Goal: Transaction & Acquisition: Book appointment/travel/reservation

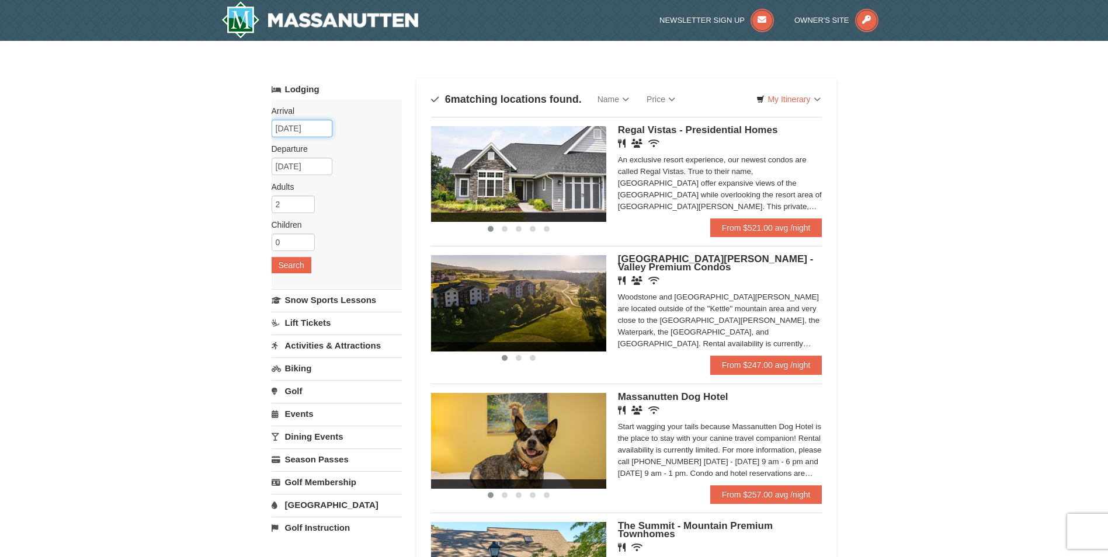
click at [294, 135] on input "[DATE]" at bounding box center [301, 129] width 61 height 18
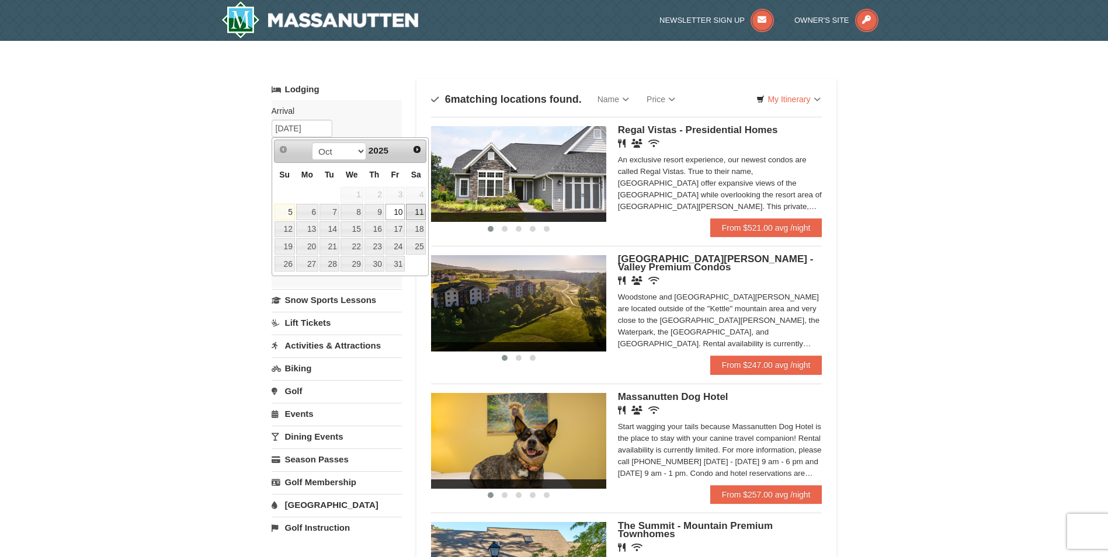
click at [416, 208] on link "11" at bounding box center [416, 212] width 20 height 16
type input "10/11/2025"
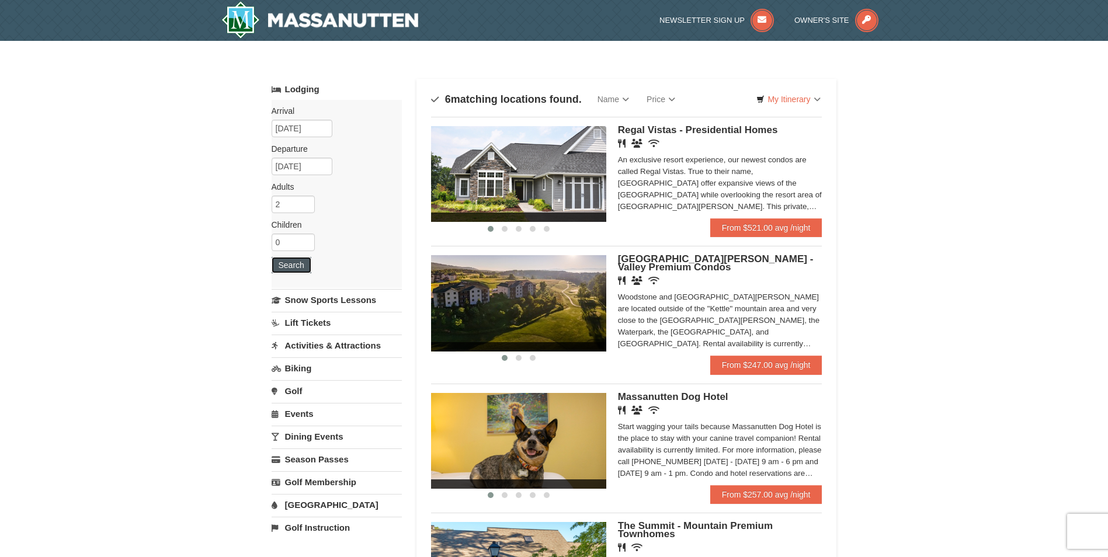
click at [288, 263] on button "Search" at bounding box center [291, 265] width 40 height 16
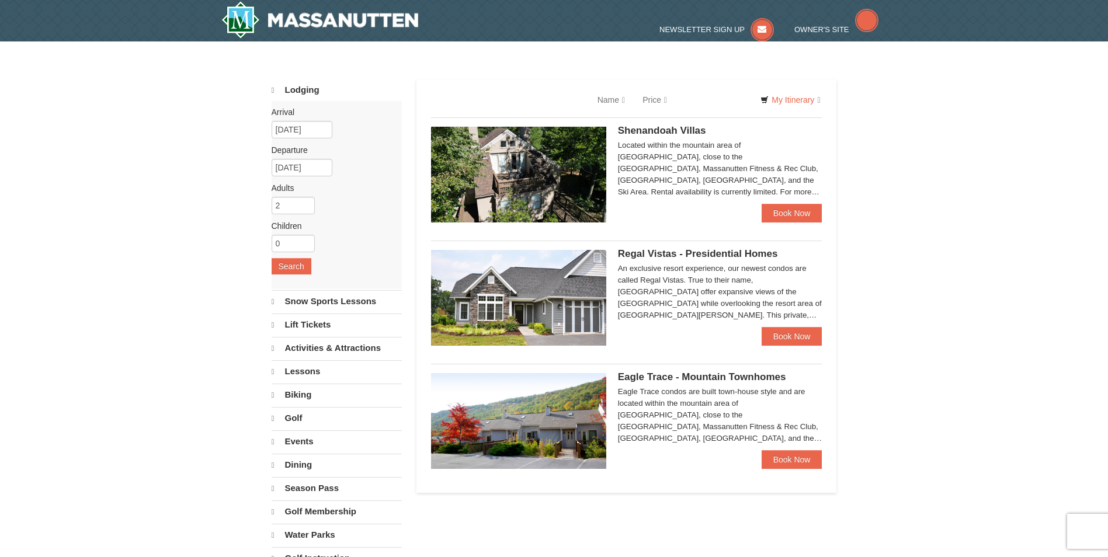
select select "10"
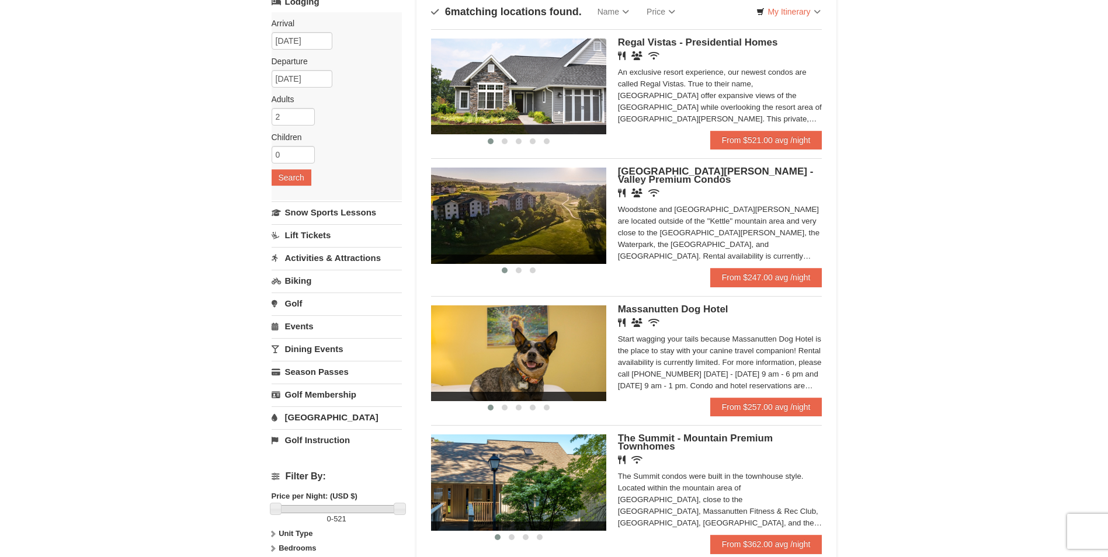
scroll to position [58, 0]
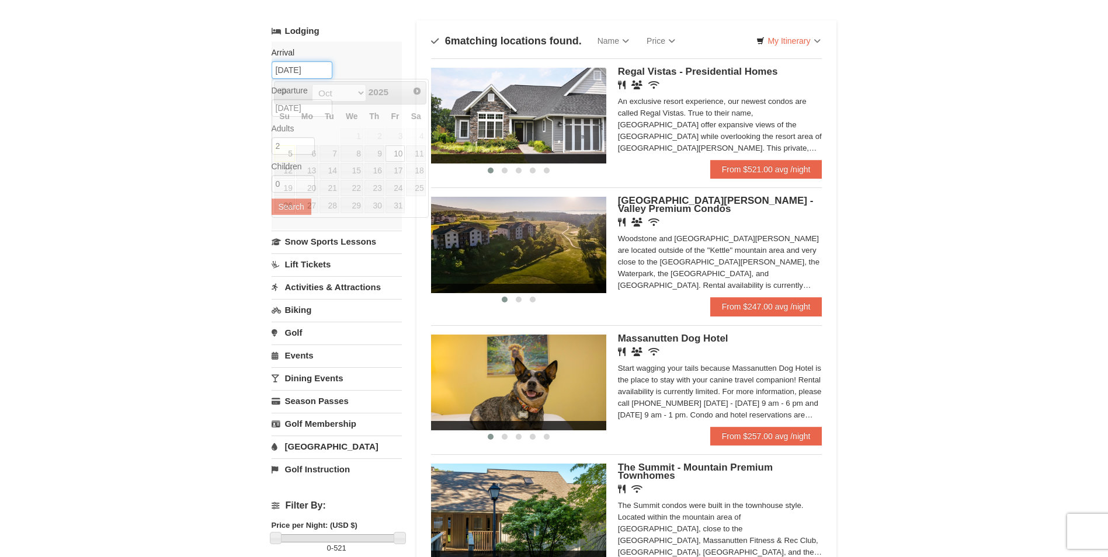
click at [291, 70] on input "[DATE]" at bounding box center [301, 70] width 61 height 18
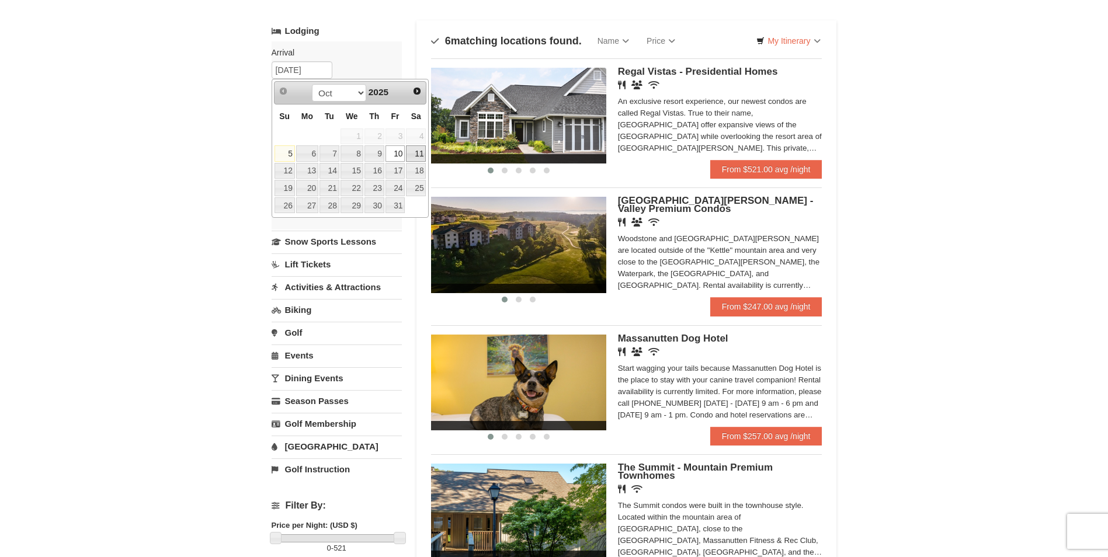
click at [420, 154] on link "11" at bounding box center [416, 153] width 20 height 16
type input "10/11/2025"
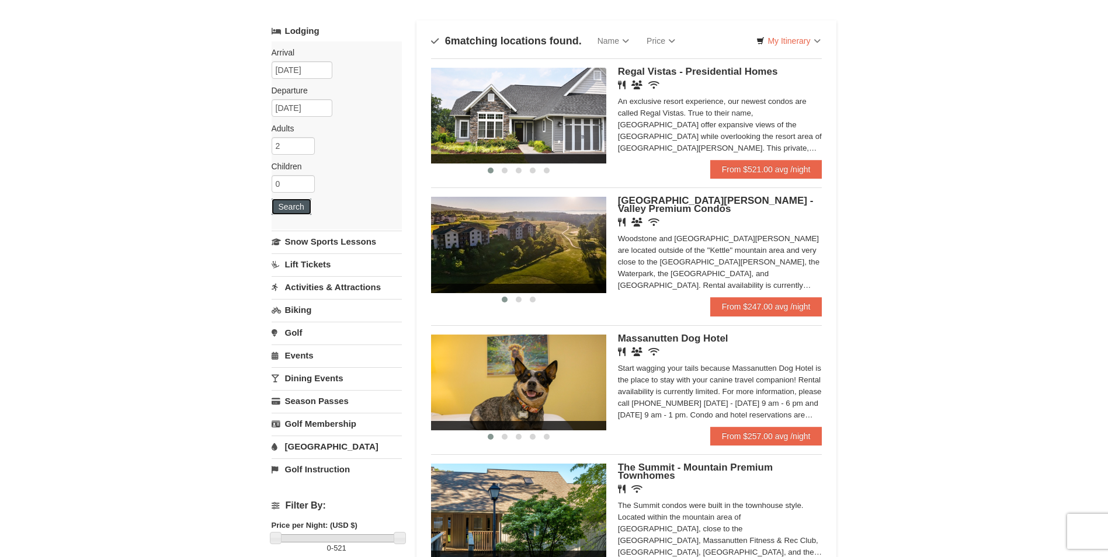
click at [282, 208] on button "Search" at bounding box center [291, 206] width 40 height 16
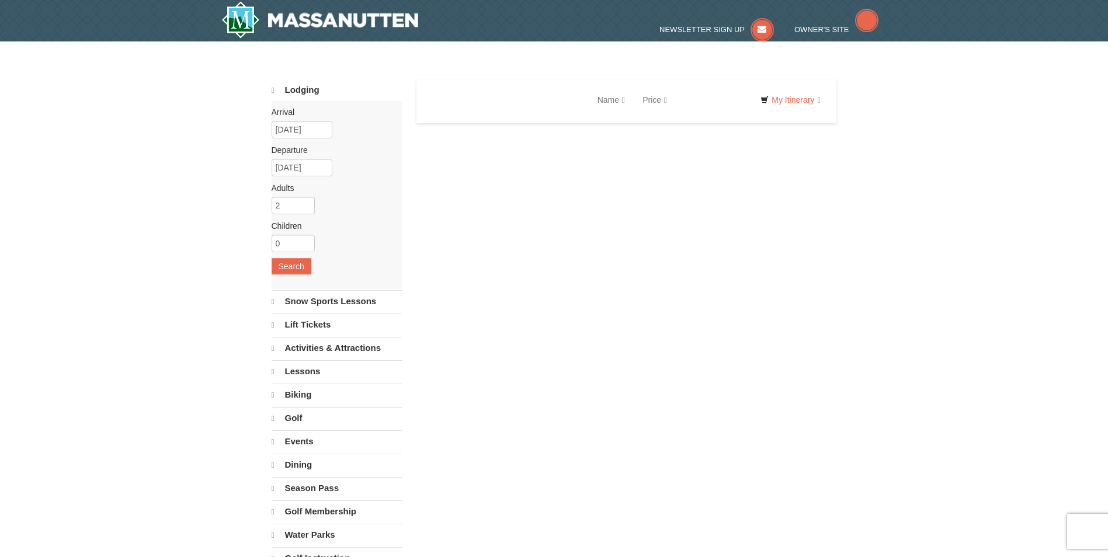
select select "10"
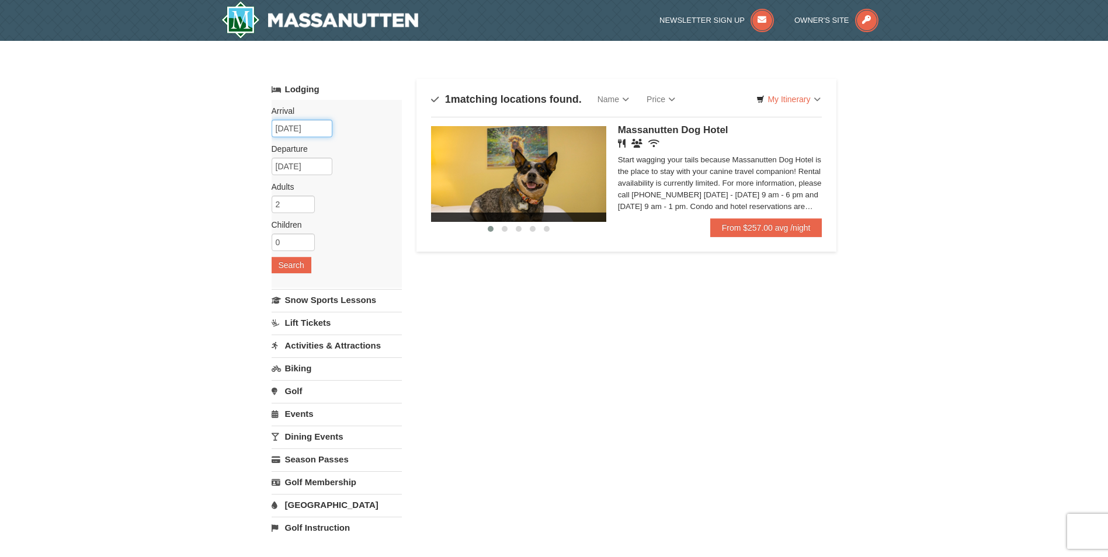
click at [312, 130] on input "[DATE]" at bounding box center [301, 129] width 61 height 18
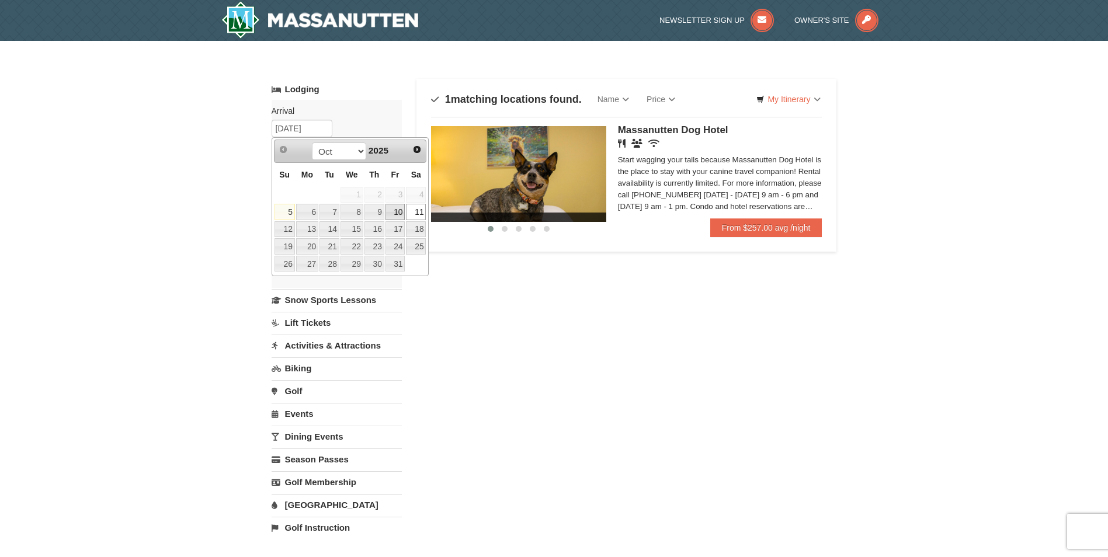
click at [397, 210] on link "10" at bounding box center [395, 212] width 20 height 16
type input "[DATE]"
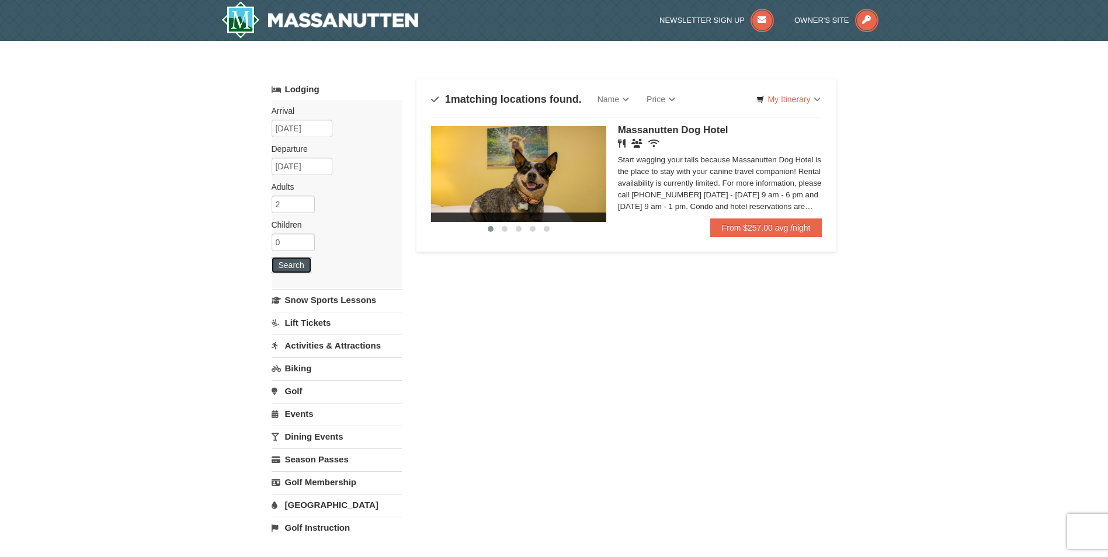
click at [294, 266] on button "Search" at bounding box center [291, 265] width 40 height 16
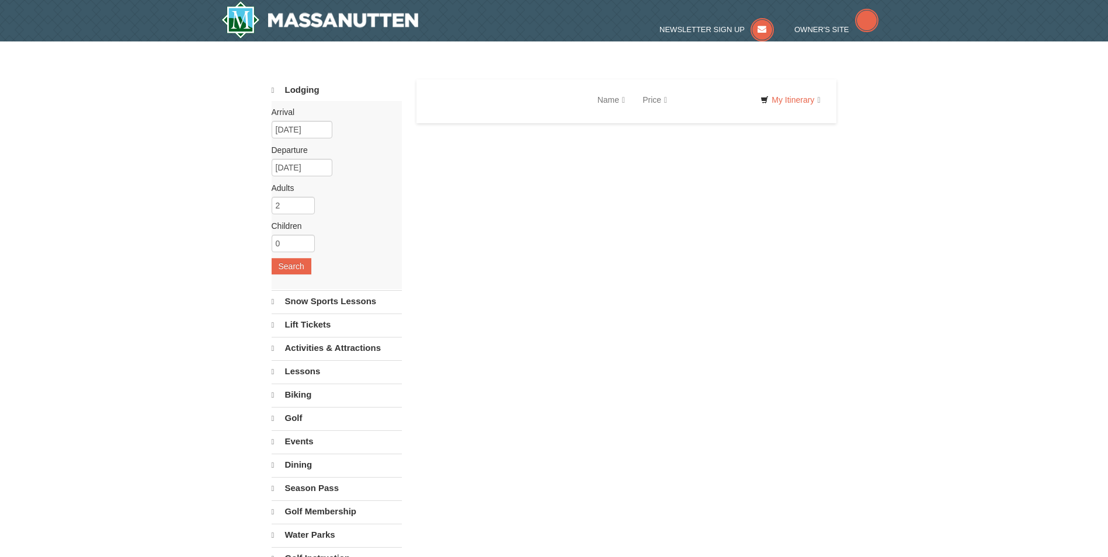
select select "10"
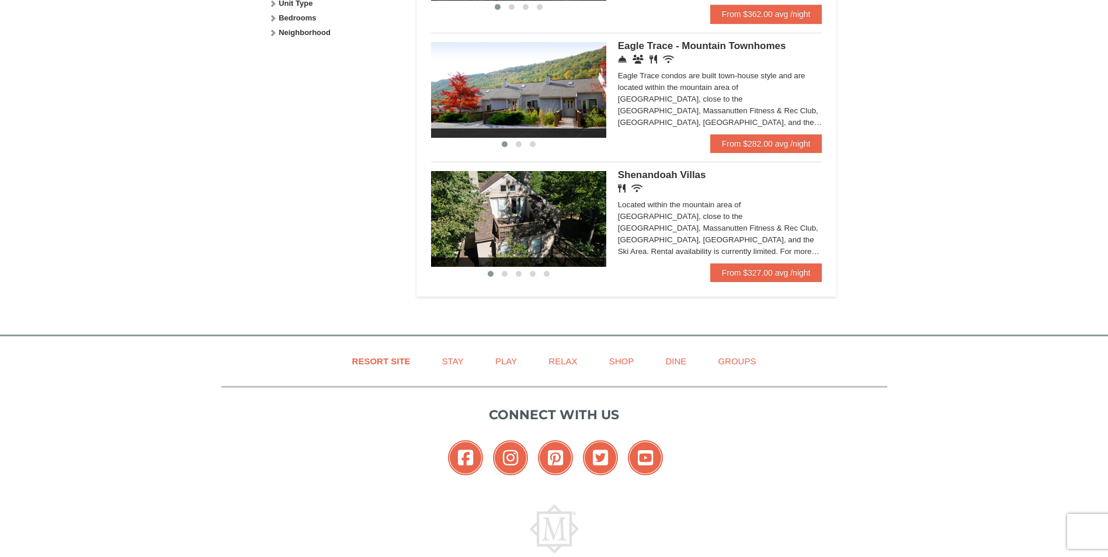
scroll to position [617, 0]
click at [736, 270] on link "From $327.00 avg /night" at bounding box center [766, 273] width 112 height 19
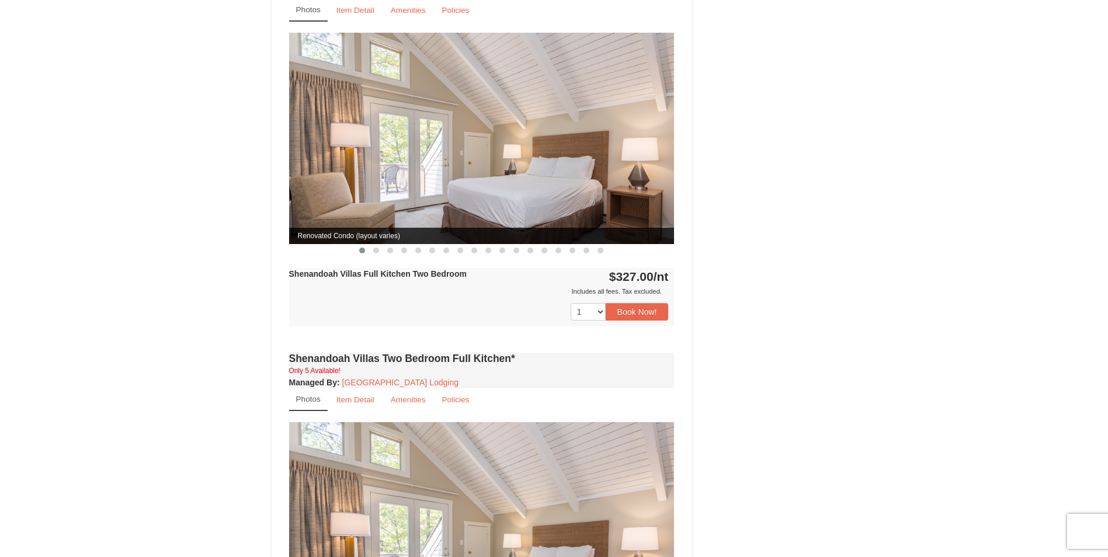
scroll to position [701, 0]
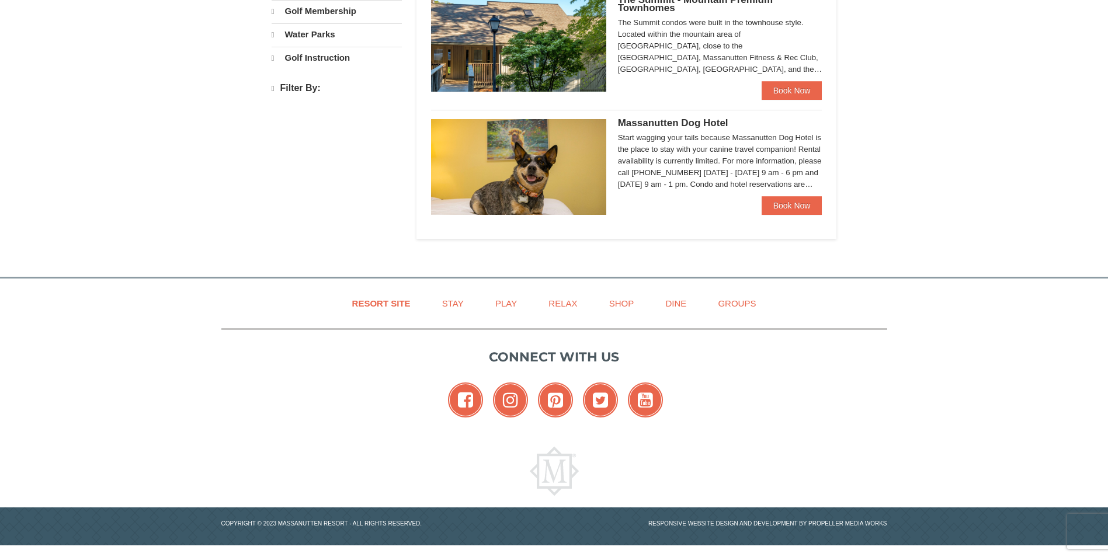
select select "10"
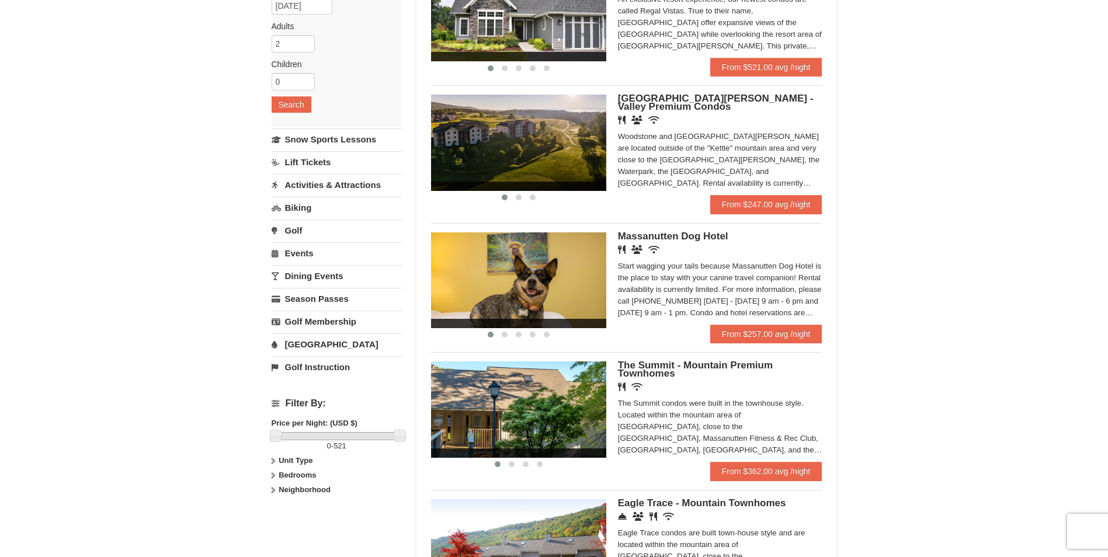
scroll to position [140, 0]
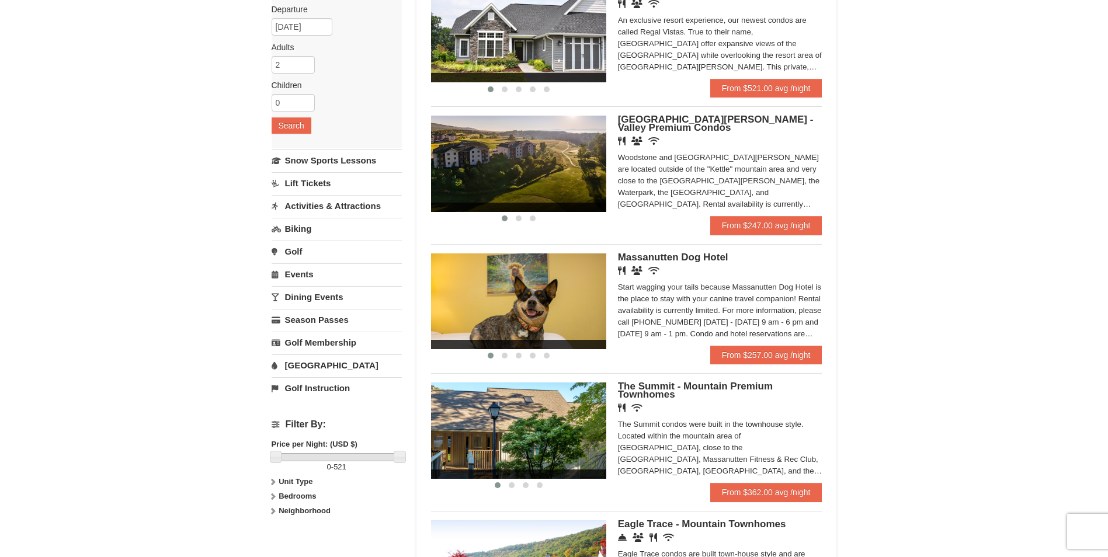
click at [779, 214] on div "Woodstone Meadows - Valley Premium Condos Restaurant Banquet Facilities Wireles…" at bounding box center [720, 166] width 204 height 100
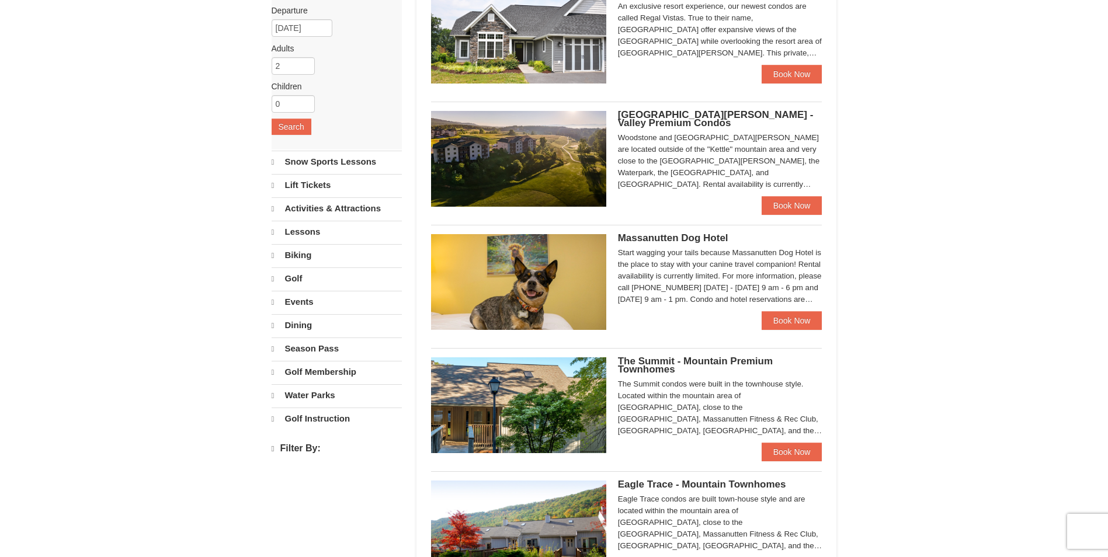
scroll to position [140, 0]
select select "10"
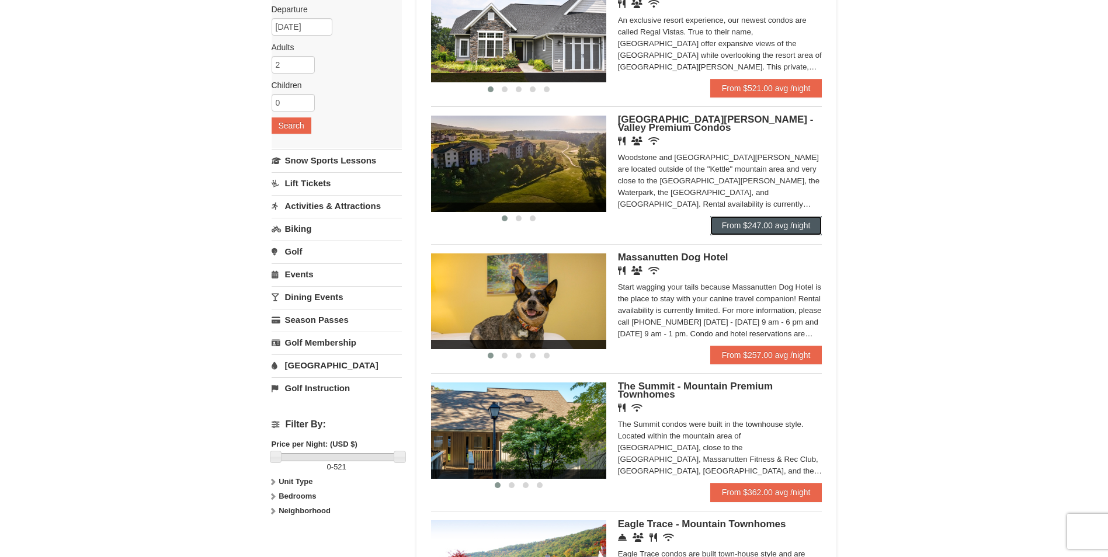
click at [752, 229] on link "From $247.00 avg /night" at bounding box center [766, 225] width 112 height 19
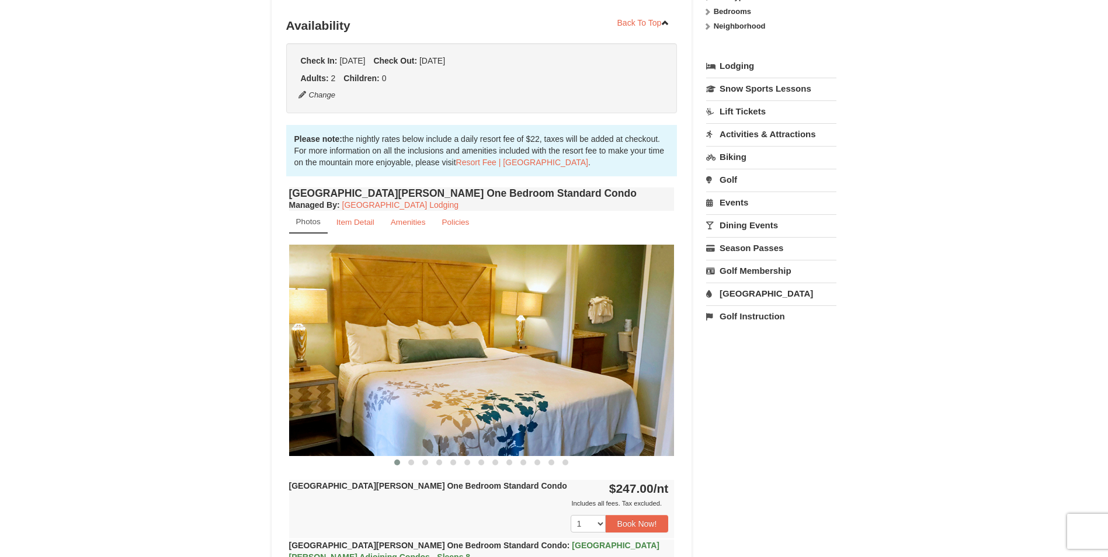
scroll to position [292, 0]
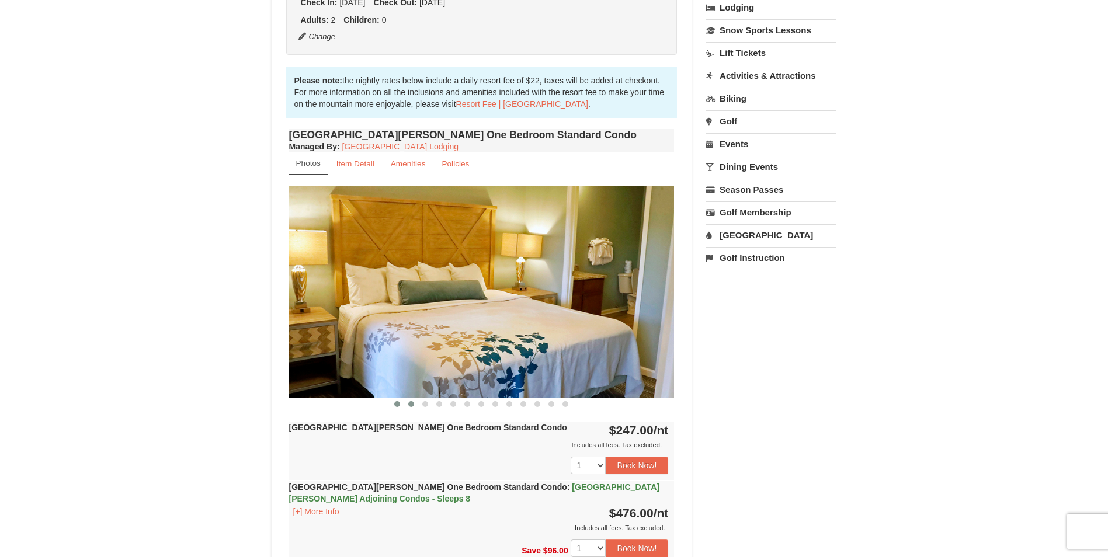
click at [413, 404] on span at bounding box center [411, 404] width 6 height 6
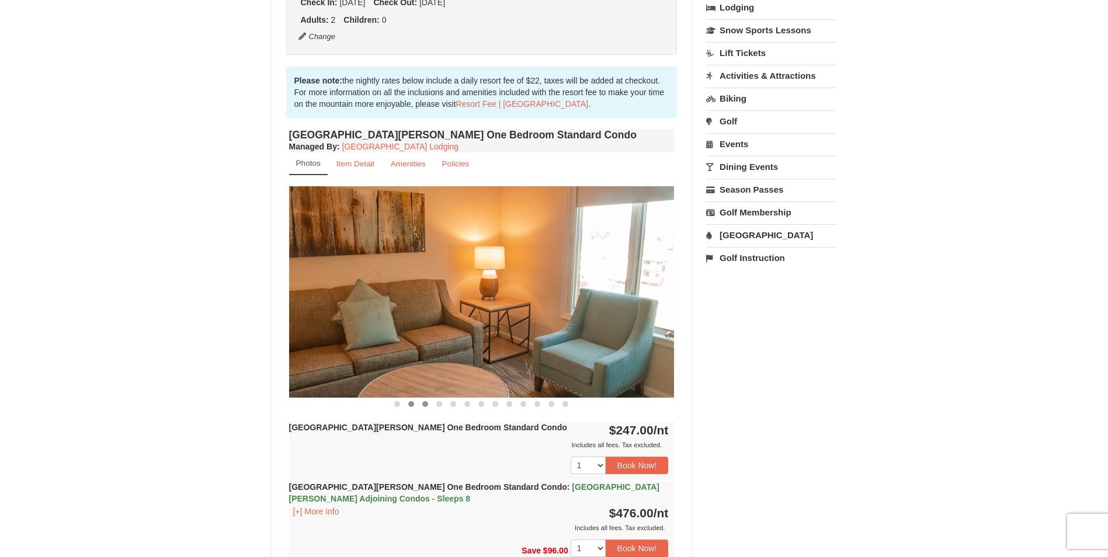
click at [424, 402] on span at bounding box center [425, 404] width 6 height 6
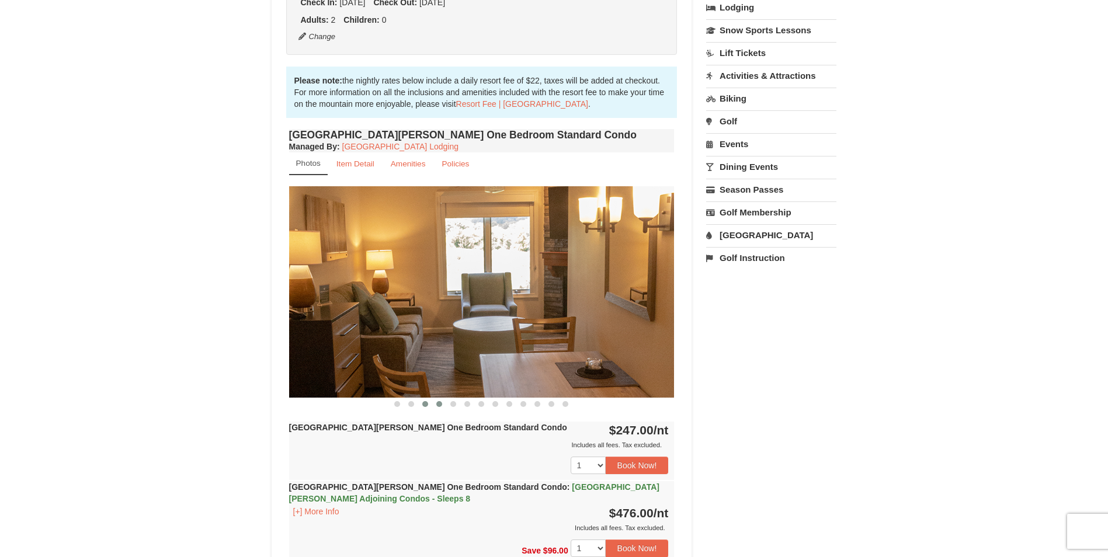
click at [436, 404] on span at bounding box center [439, 404] width 6 height 6
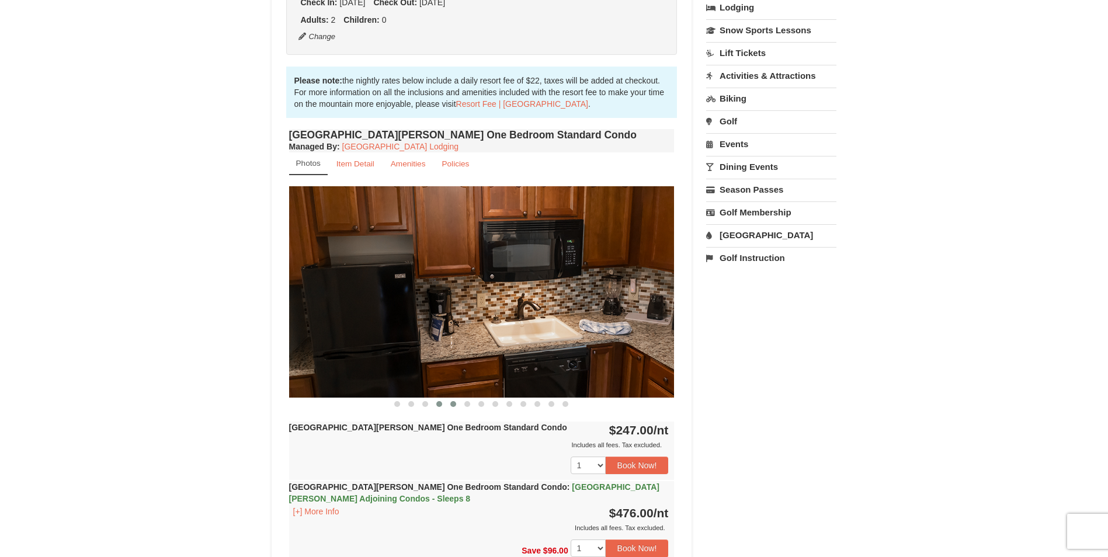
click at [455, 404] on span at bounding box center [453, 404] width 6 height 6
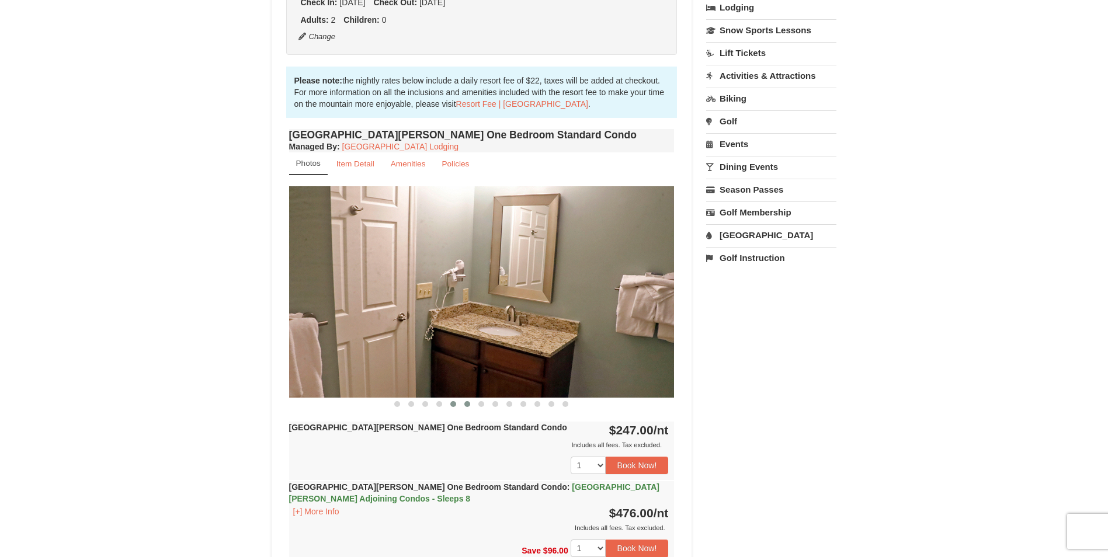
click at [466, 406] on span at bounding box center [467, 404] width 6 height 6
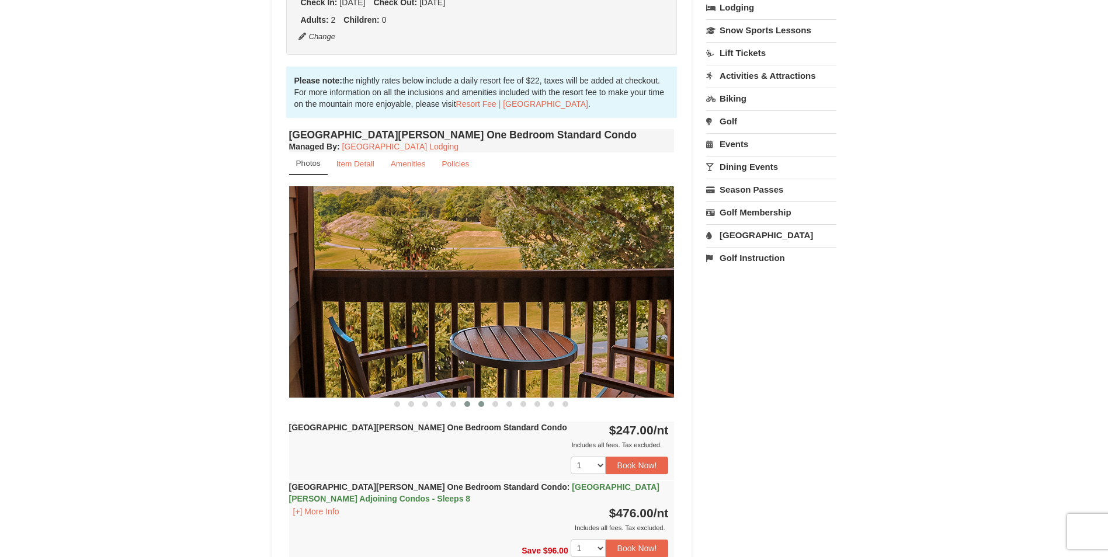
click at [481, 404] on span at bounding box center [481, 404] width 6 height 6
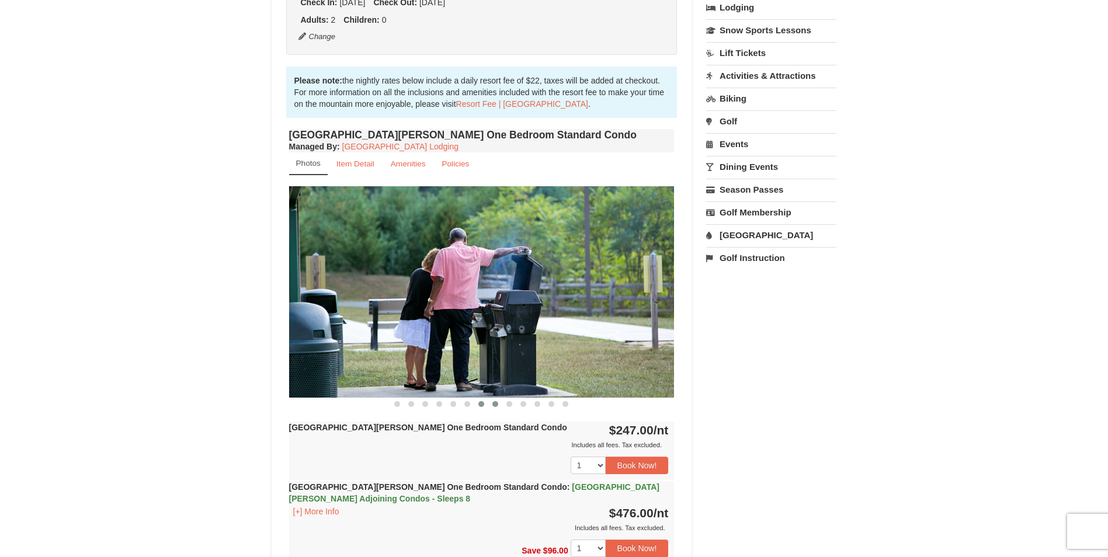
click at [493, 403] on span at bounding box center [495, 404] width 6 height 6
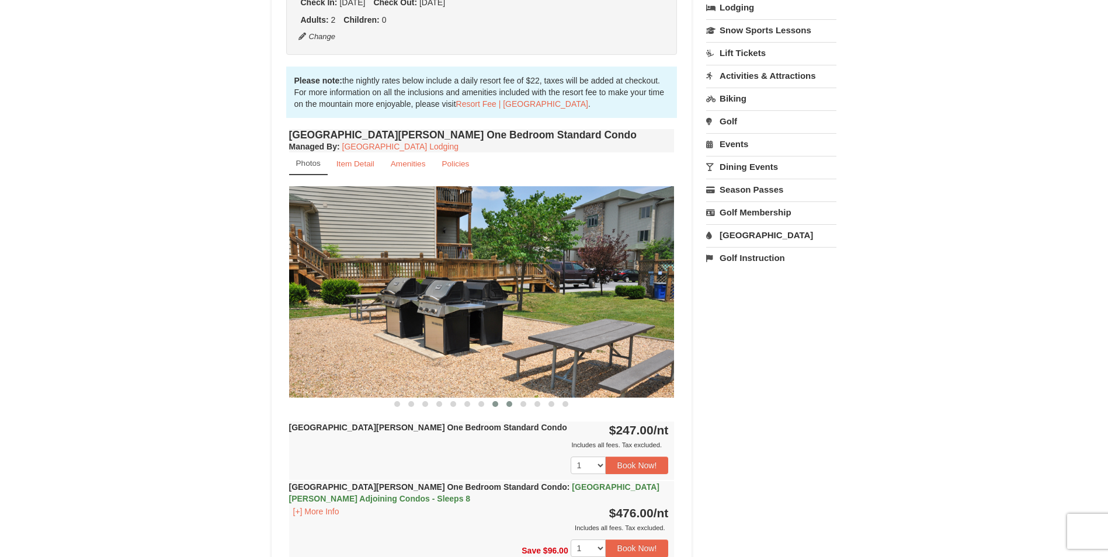
click at [509, 404] on span at bounding box center [509, 404] width 6 height 6
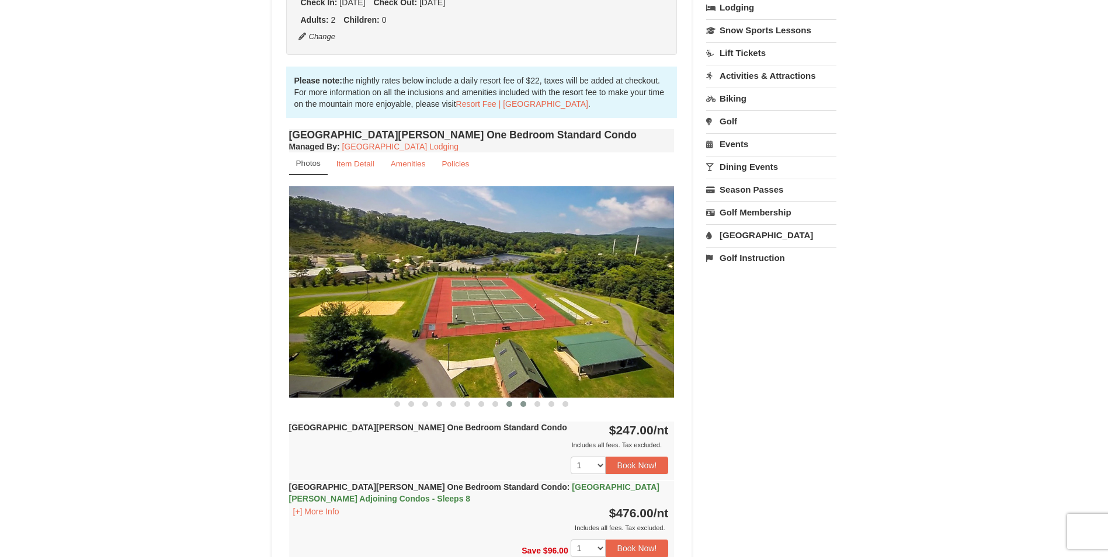
click at [523, 404] on span at bounding box center [523, 404] width 6 height 6
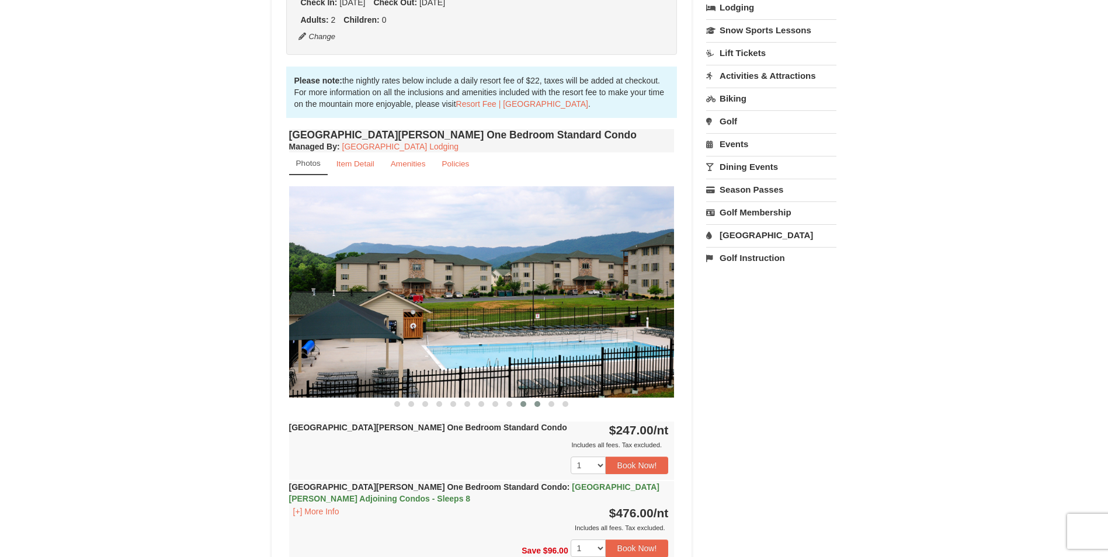
click at [541, 404] on button at bounding box center [537, 404] width 14 height 12
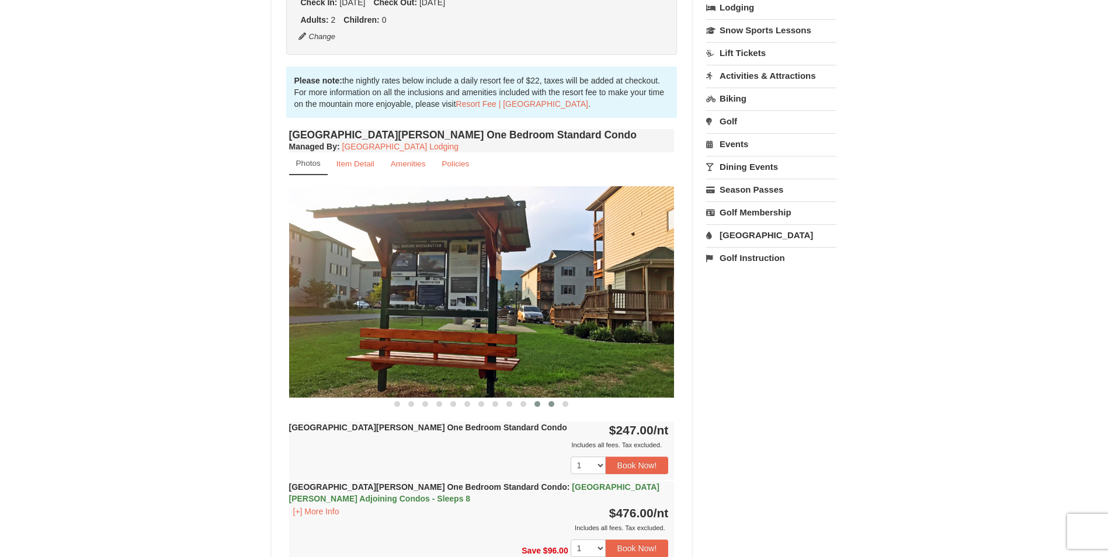
click at [552, 405] on span at bounding box center [551, 404] width 6 height 6
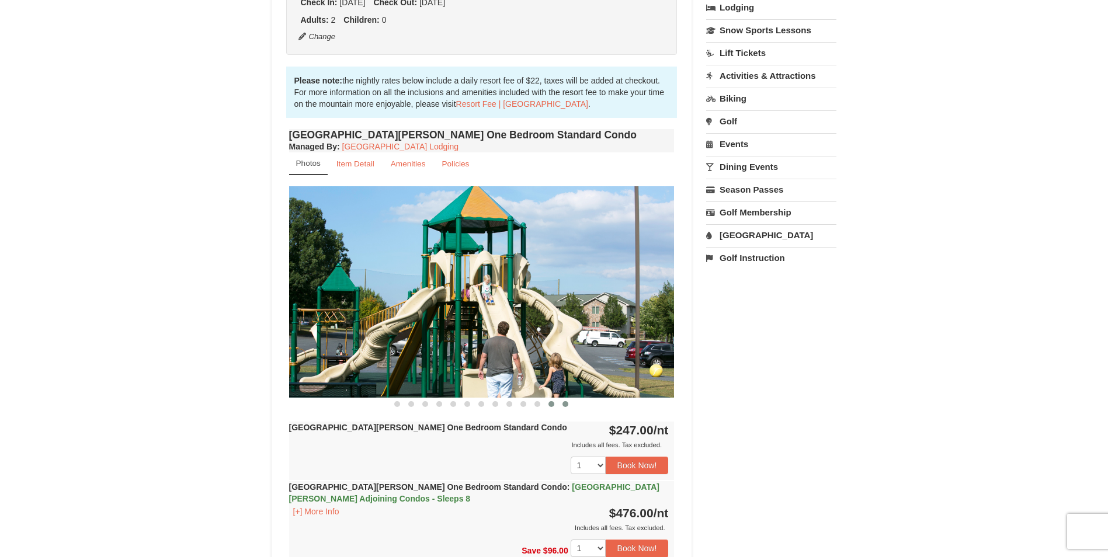
click at [567, 404] on span at bounding box center [565, 404] width 6 height 6
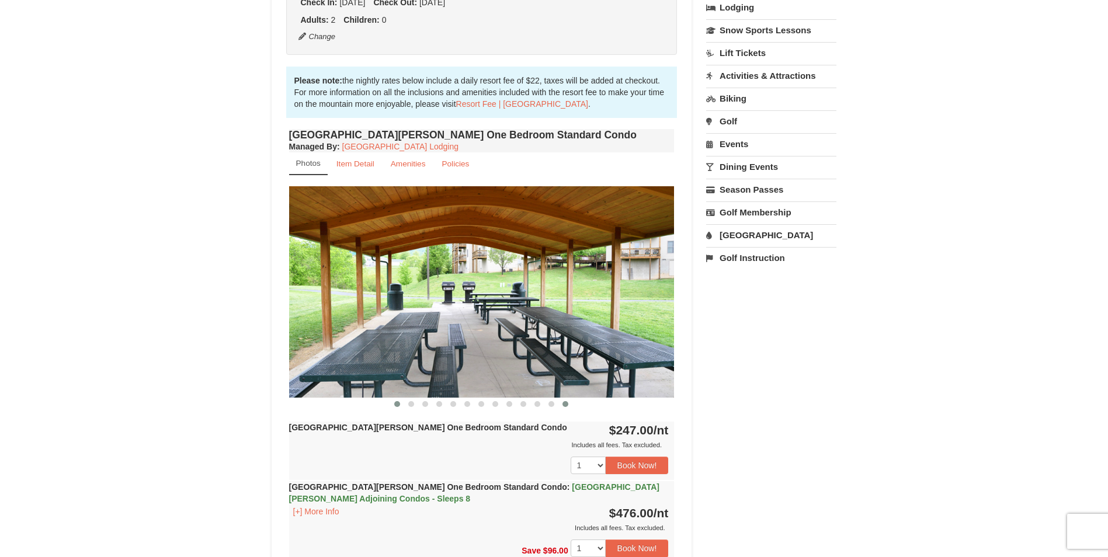
click at [401, 405] on button at bounding box center [397, 404] width 14 height 12
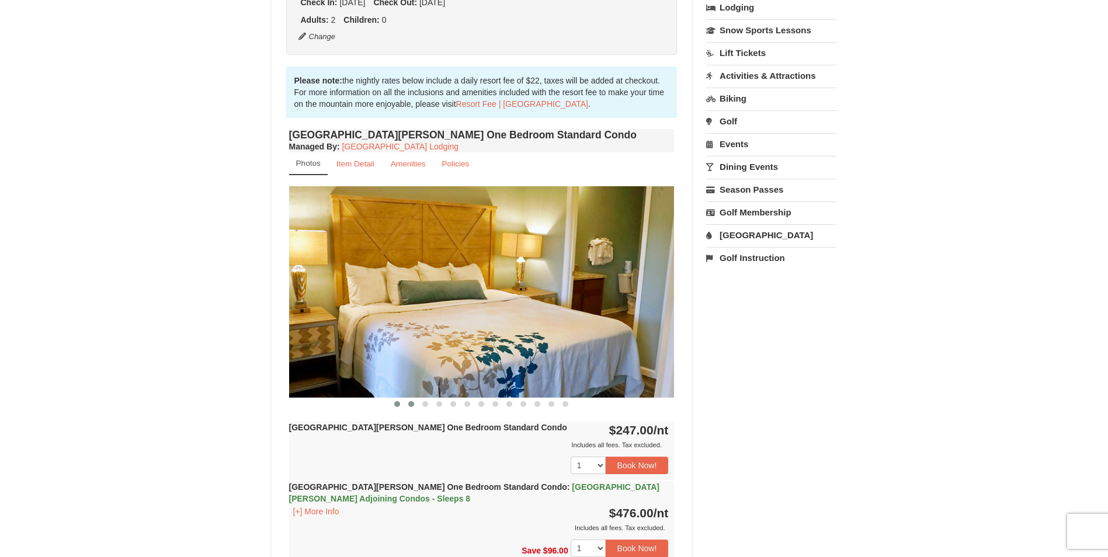
click at [410, 402] on span at bounding box center [411, 404] width 6 height 6
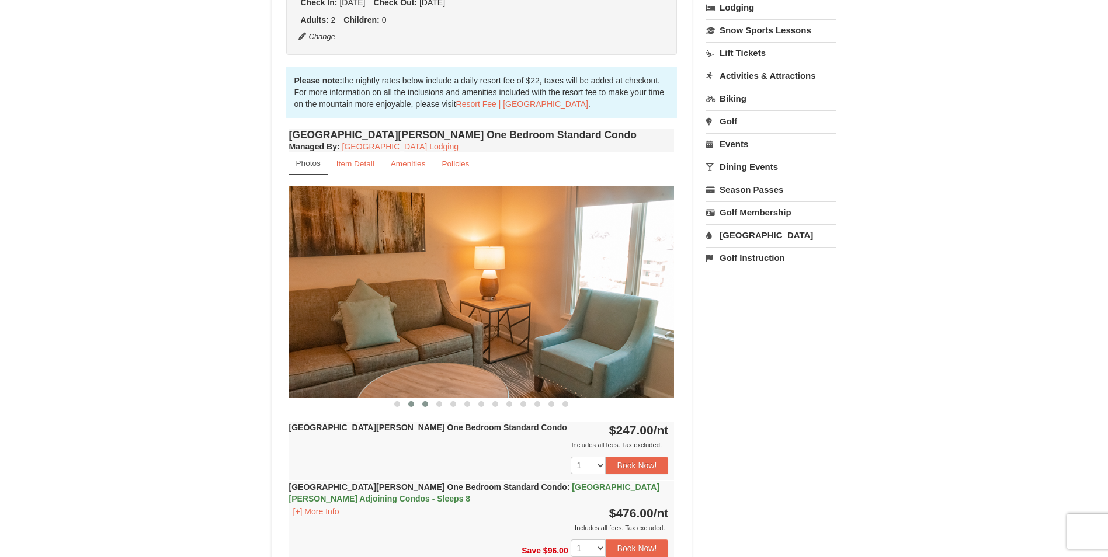
click at [424, 403] on span at bounding box center [425, 404] width 6 height 6
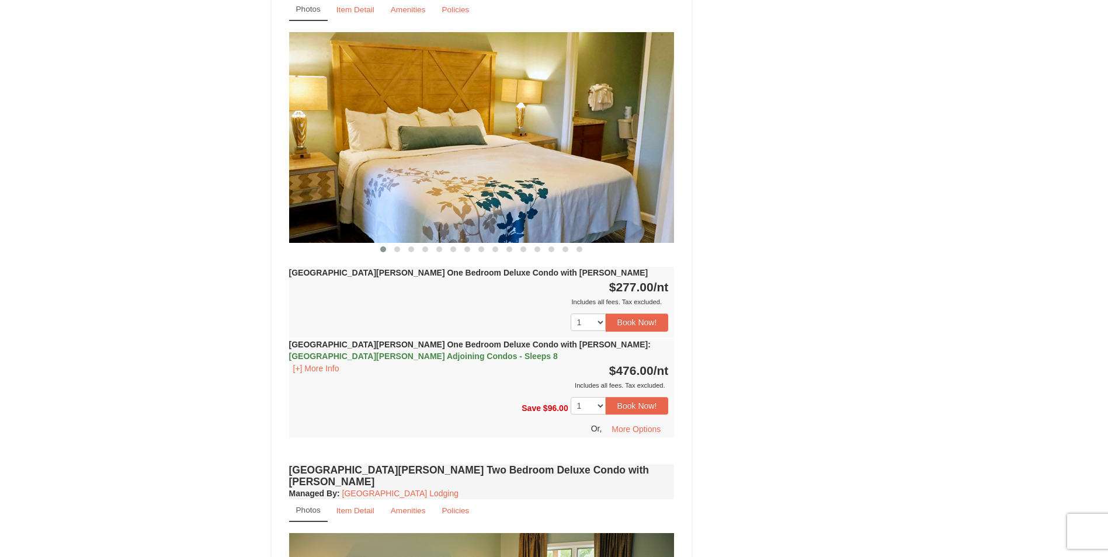
scroll to position [934, 0]
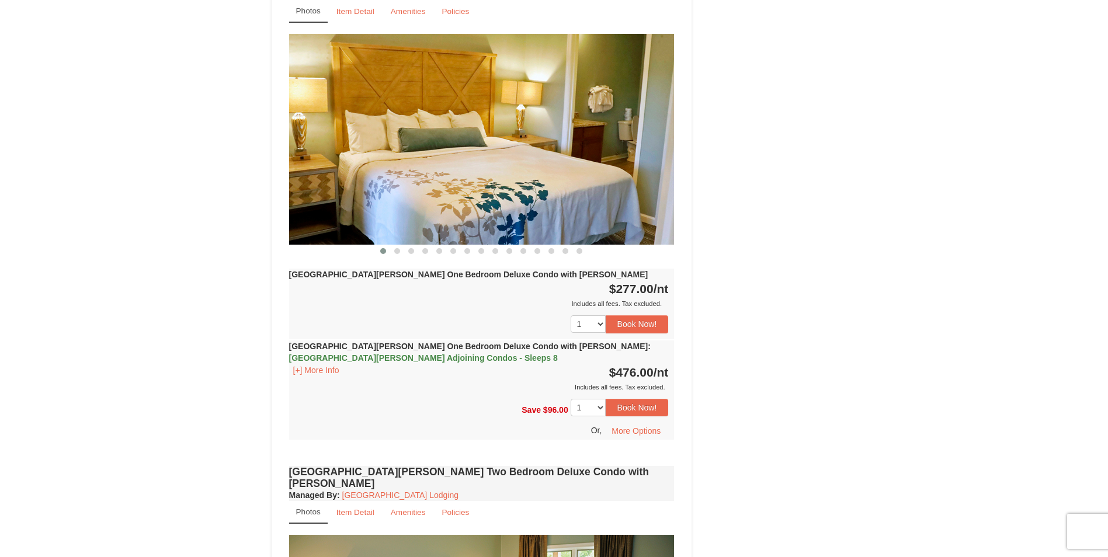
click at [500, 270] on strong "Woodstone Meadows One Bedroom Deluxe Condo with Jacuzzi" at bounding box center [468, 274] width 359 height 9
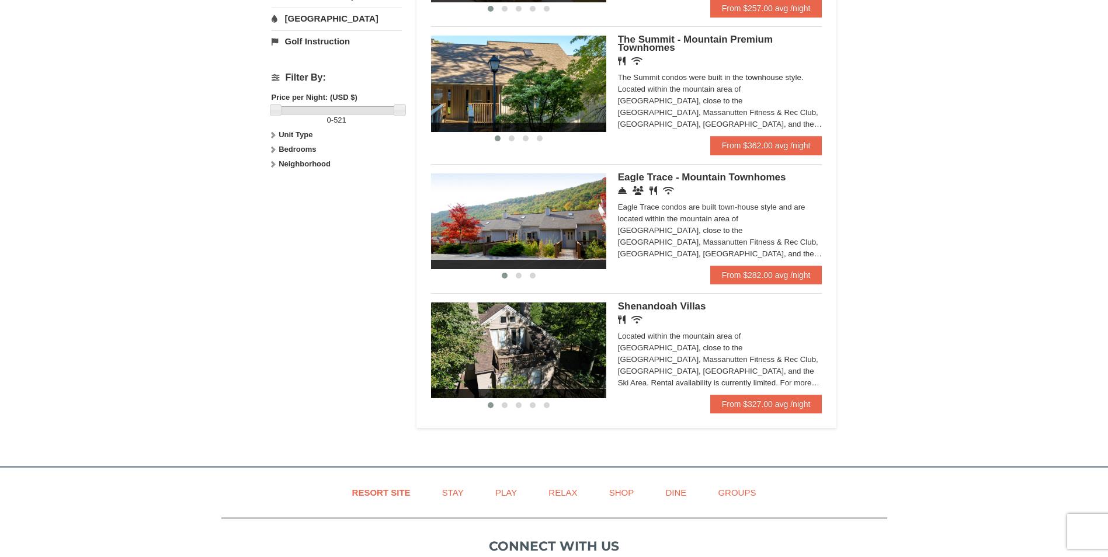
scroll to position [490, 0]
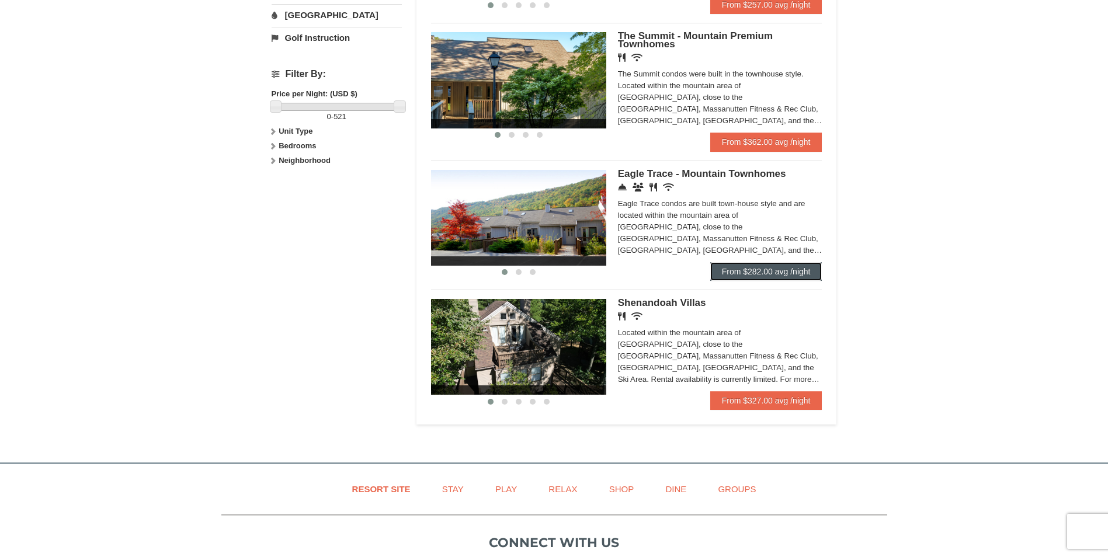
click at [765, 270] on link "From $282.00 avg /night" at bounding box center [766, 271] width 112 height 19
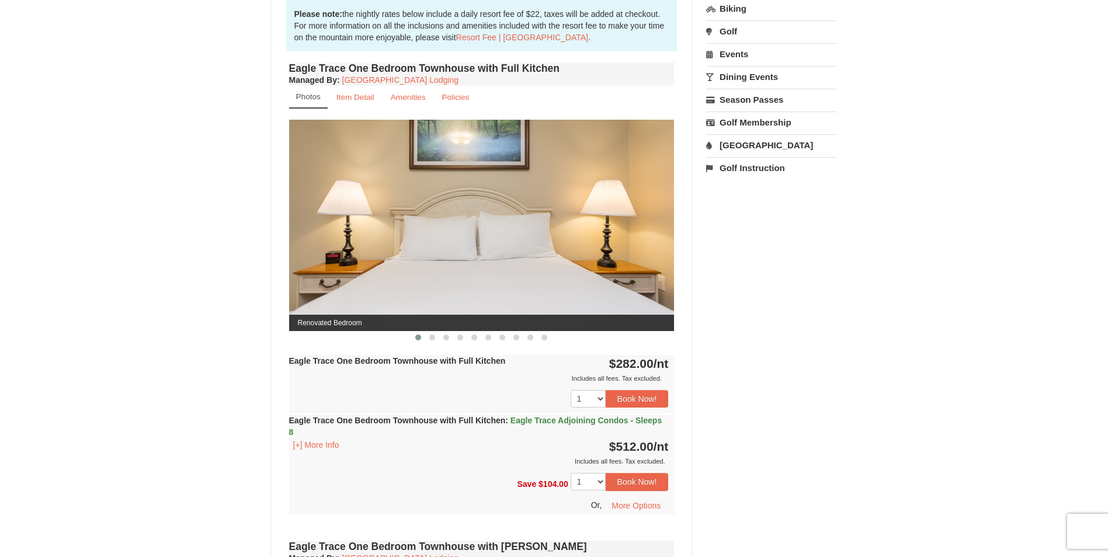
scroll to position [409, 0]
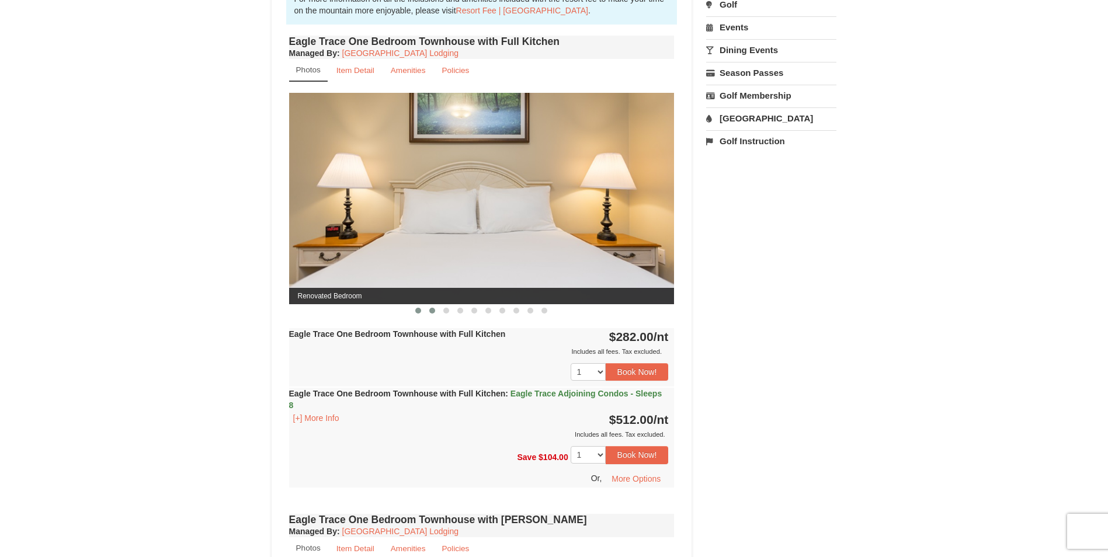
click at [434, 310] on span at bounding box center [432, 311] width 6 height 6
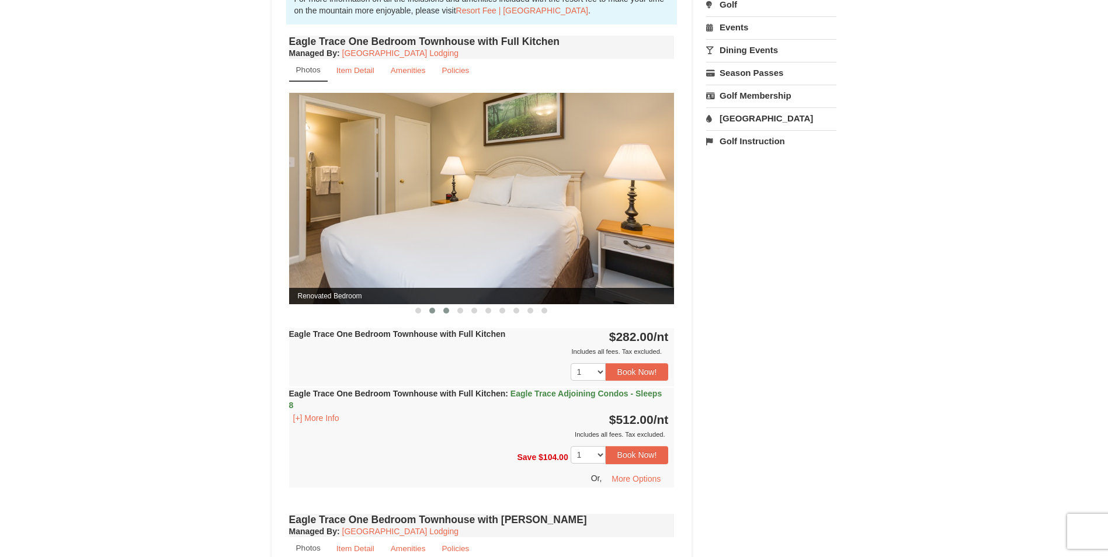
click at [445, 310] on span at bounding box center [446, 311] width 6 height 6
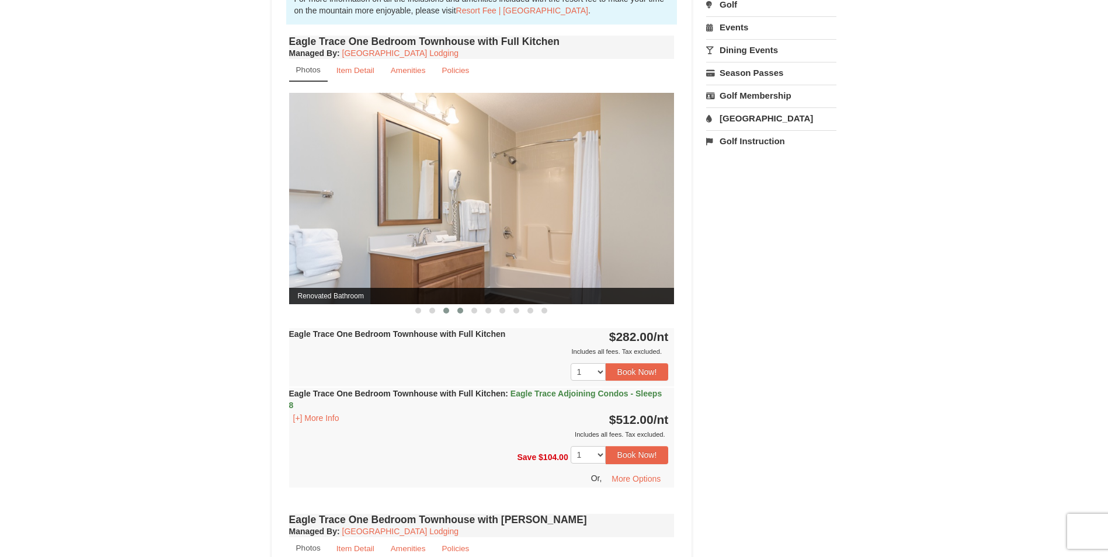
click at [461, 309] on span at bounding box center [460, 311] width 6 height 6
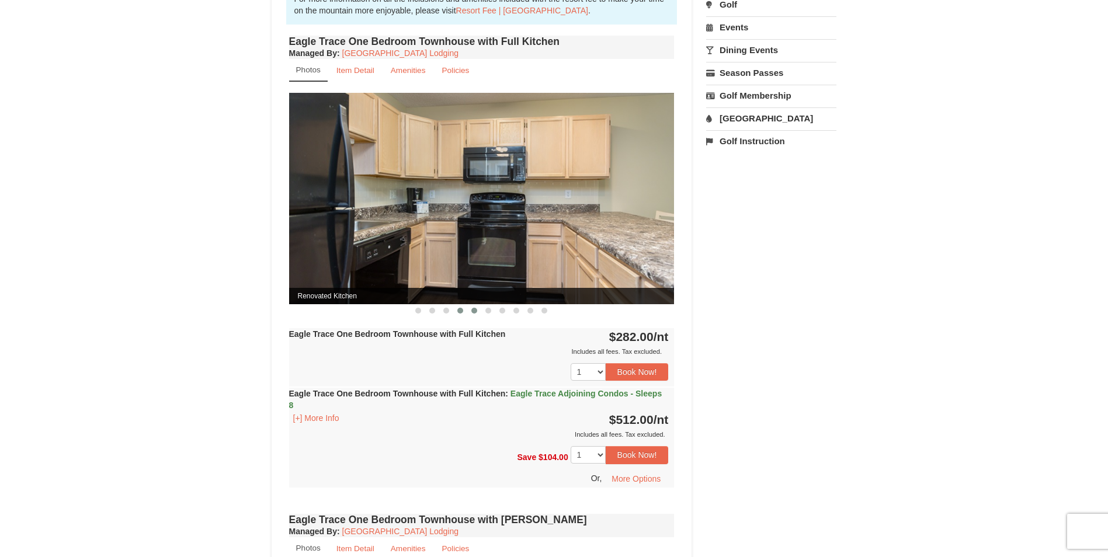
click at [473, 309] on span at bounding box center [474, 311] width 6 height 6
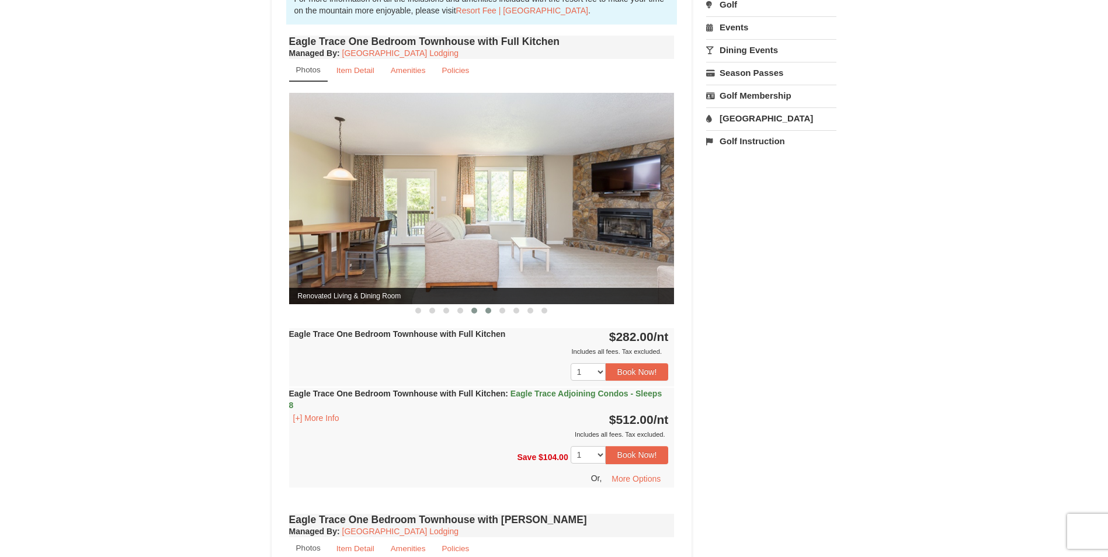
click at [488, 309] on span at bounding box center [488, 311] width 6 height 6
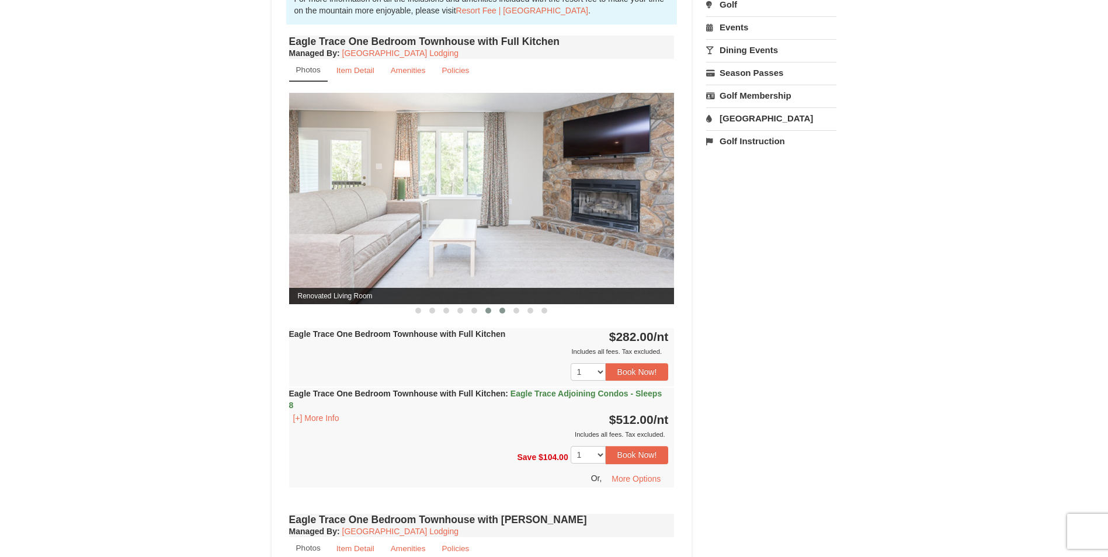
click at [503, 310] on span at bounding box center [502, 311] width 6 height 6
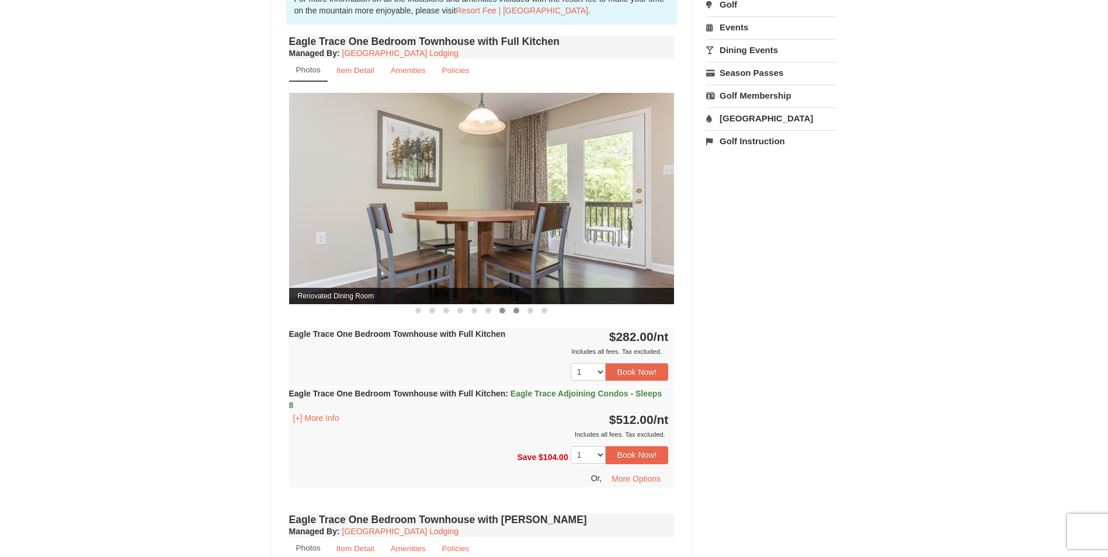
click at [516, 310] on span at bounding box center [516, 311] width 6 height 6
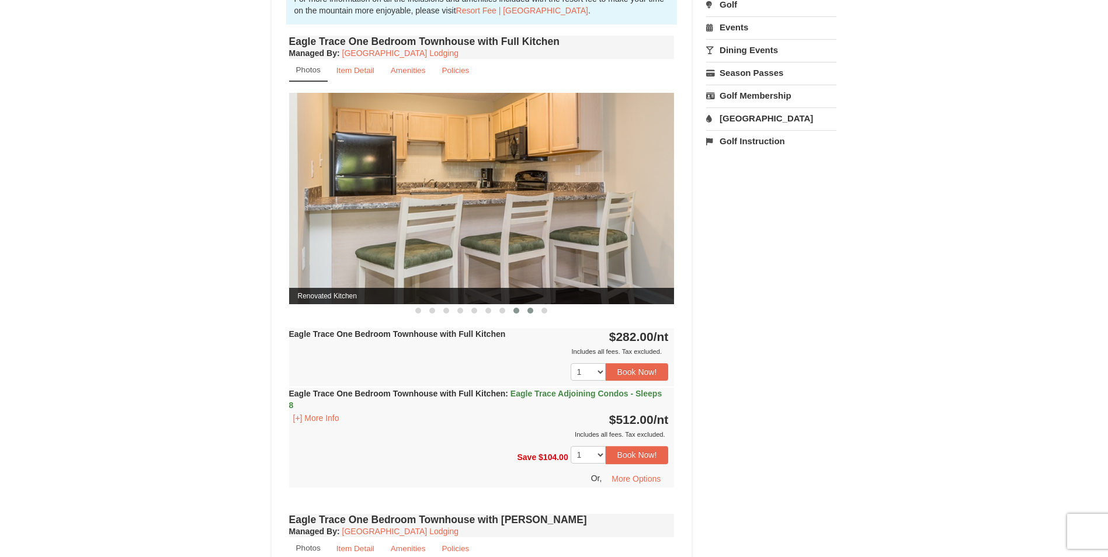
click at [530, 312] on span at bounding box center [530, 311] width 6 height 6
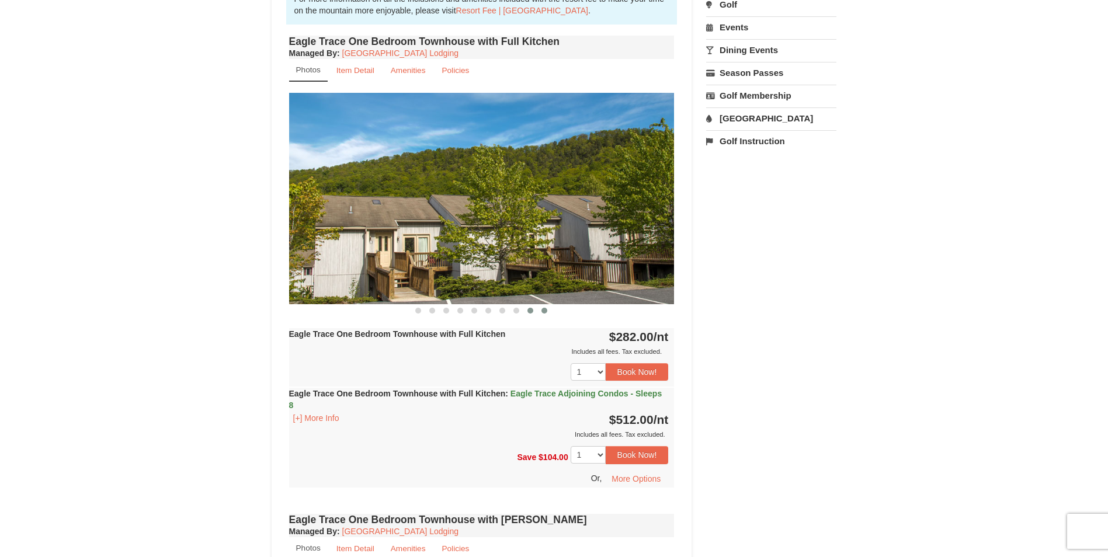
click at [541, 311] on button at bounding box center [544, 311] width 14 height 12
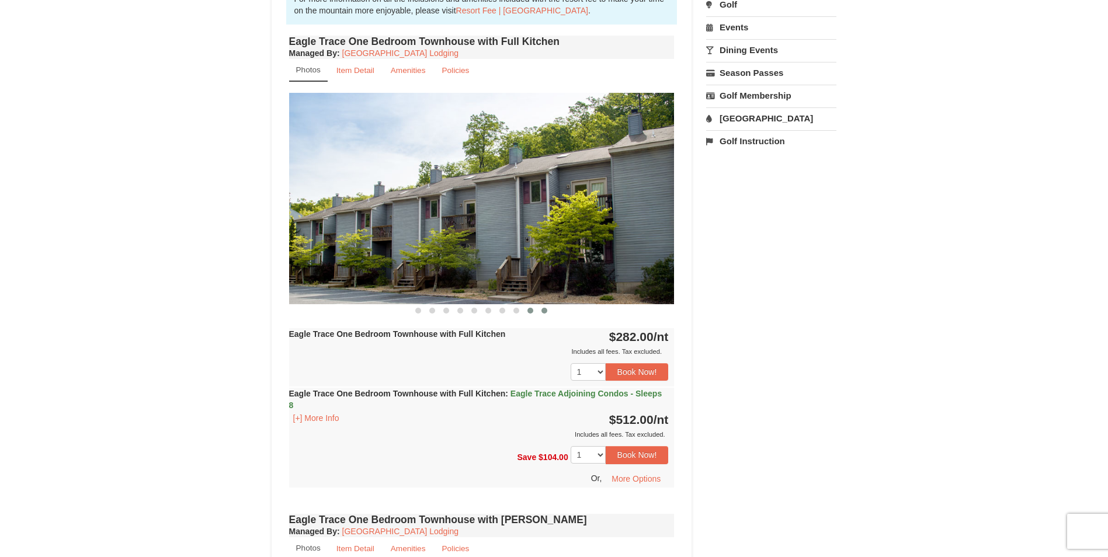
click at [528, 312] on span at bounding box center [530, 311] width 6 height 6
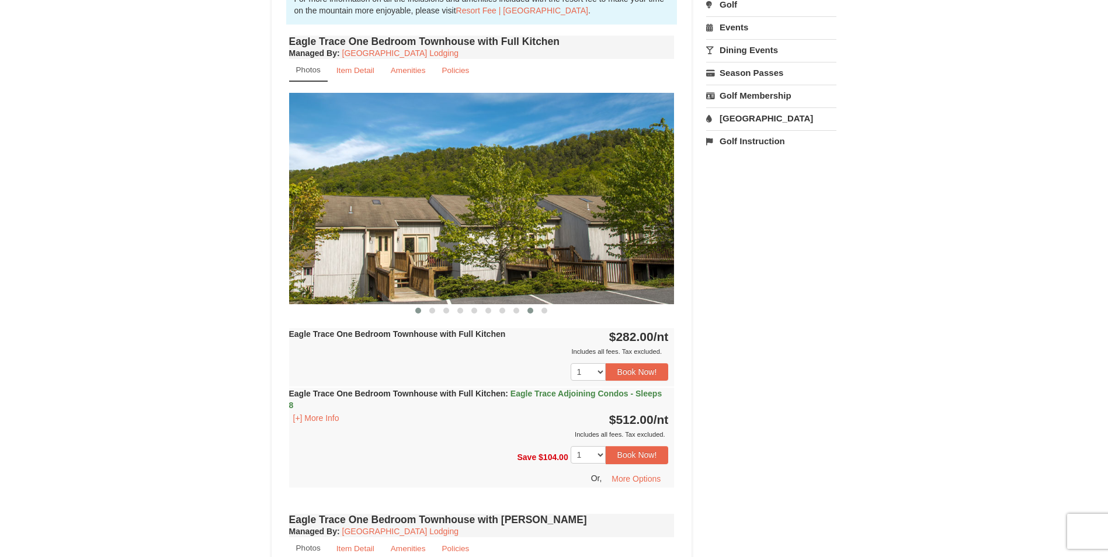
click at [415, 310] on button at bounding box center [418, 311] width 14 height 12
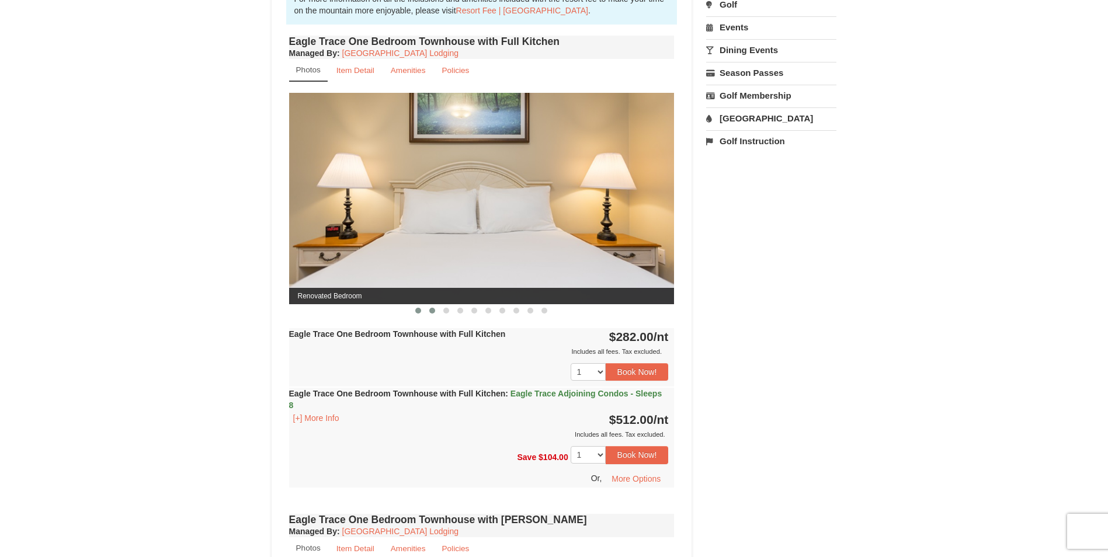
click at [431, 309] on span at bounding box center [432, 311] width 6 height 6
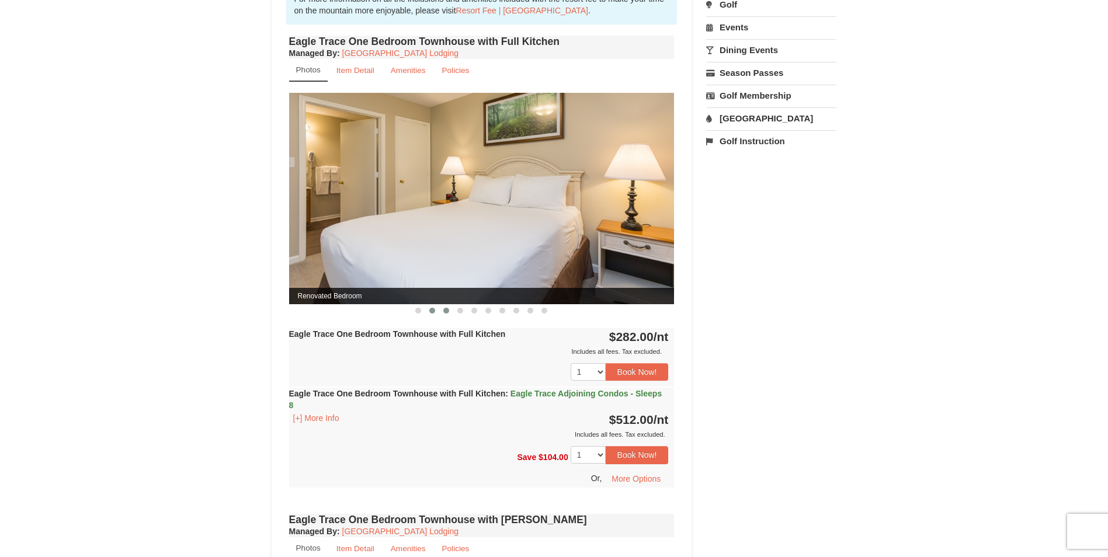
click at [448, 310] on span at bounding box center [446, 311] width 6 height 6
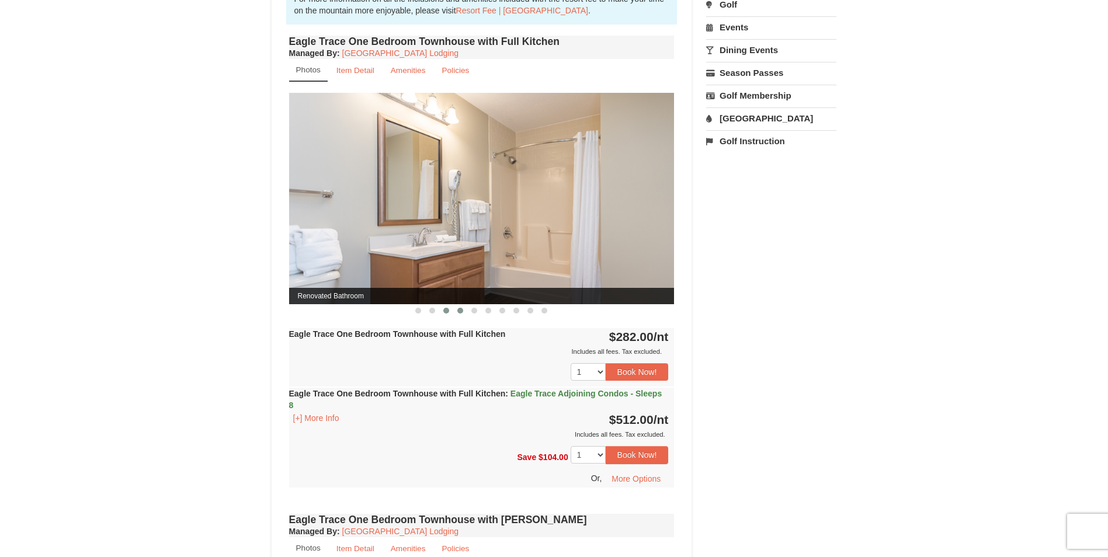
click at [461, 311] on span at bounding box center [460, 311] width 6 height 6
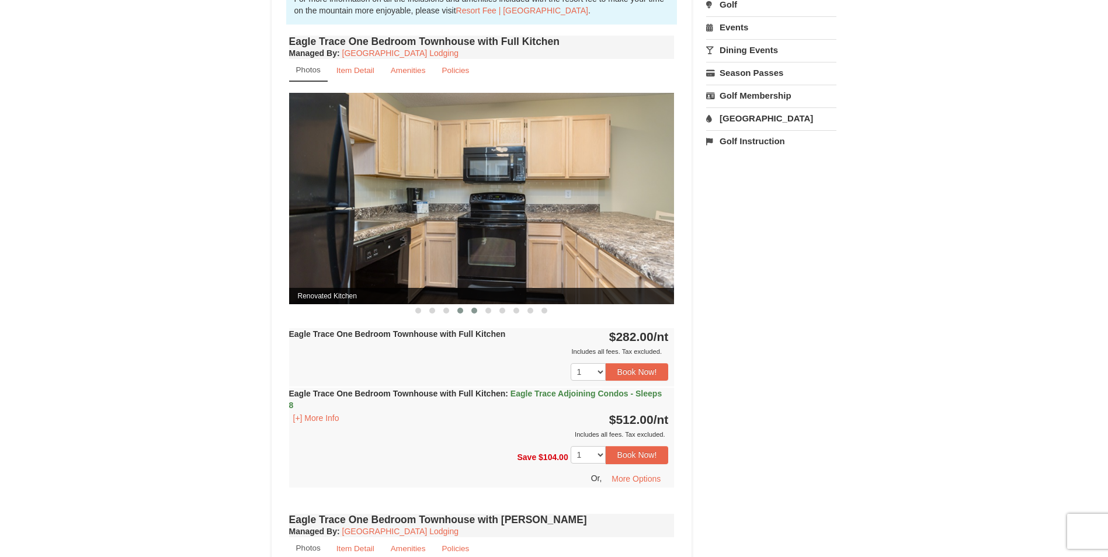
click at [473, 311] on span at bounding box center [474, 311] width 6 height 6
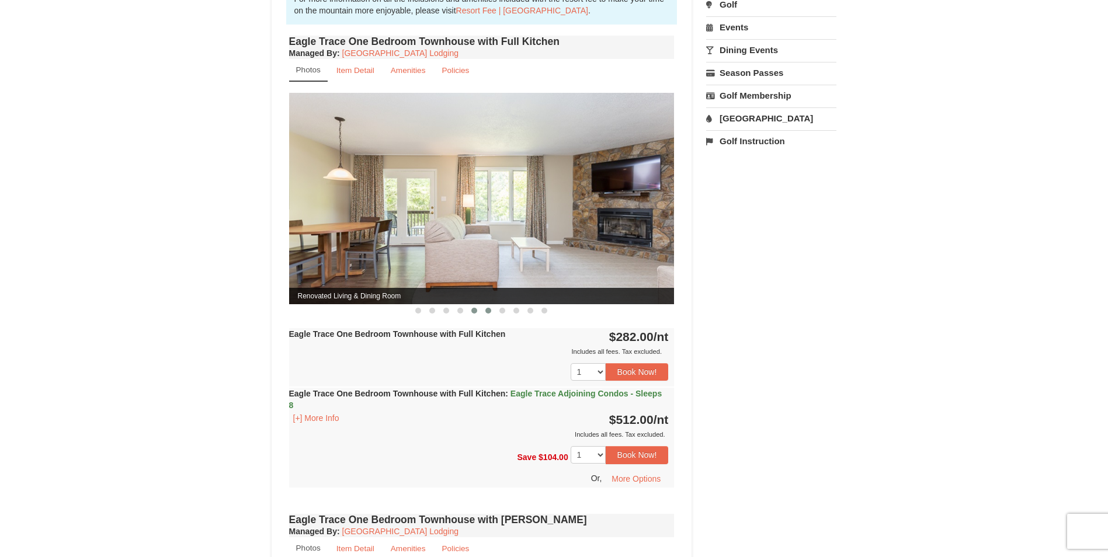
click at [484, 309] on button at bounding box center [488, 311] width 14 height 12
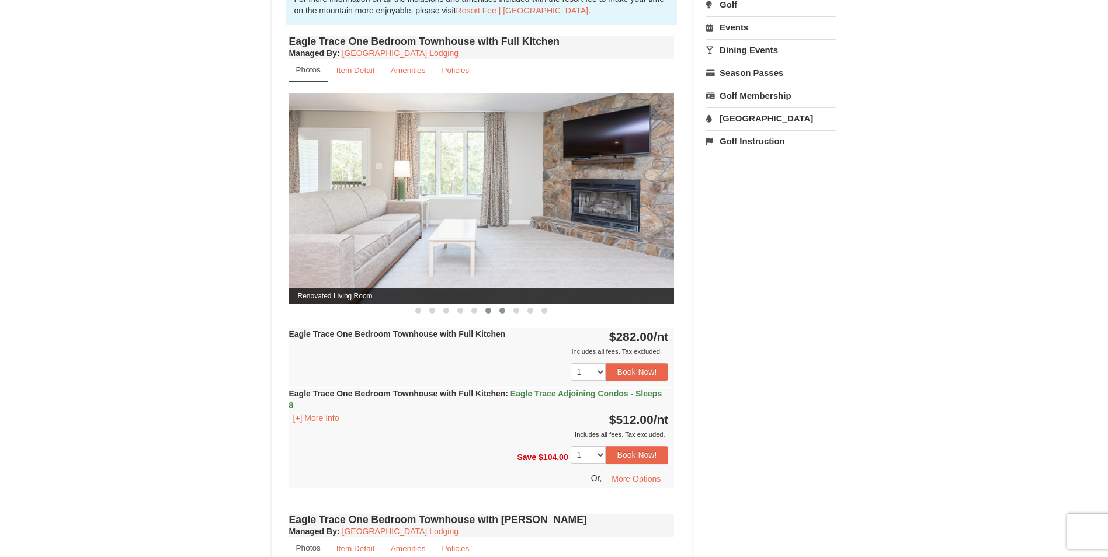
click at [503, 311] on span at bounding box center [502, 311] width 6 height 6
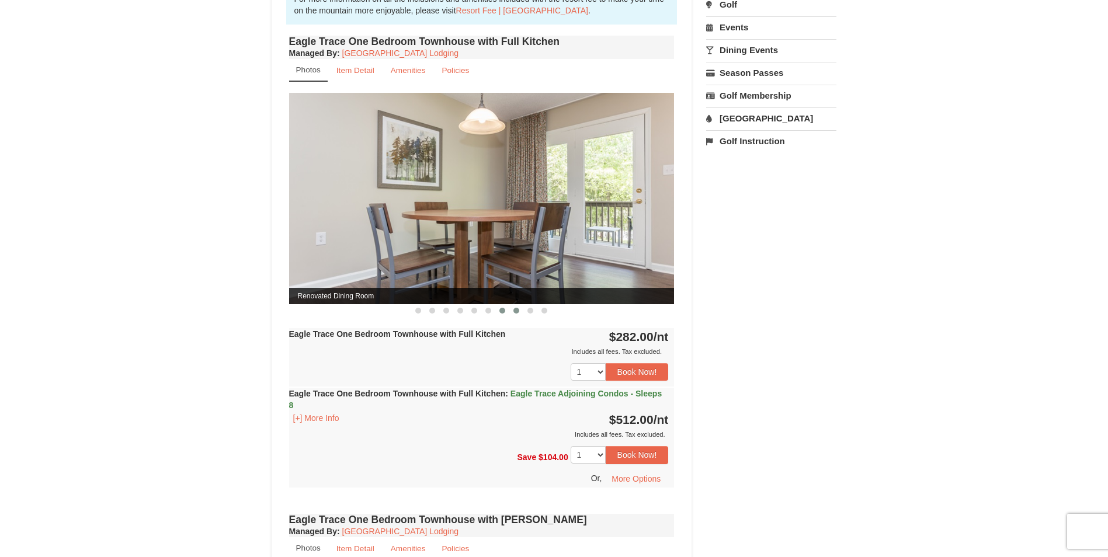
click at [517, 311] on span at bounding box center [516, 311] width 6 height 6
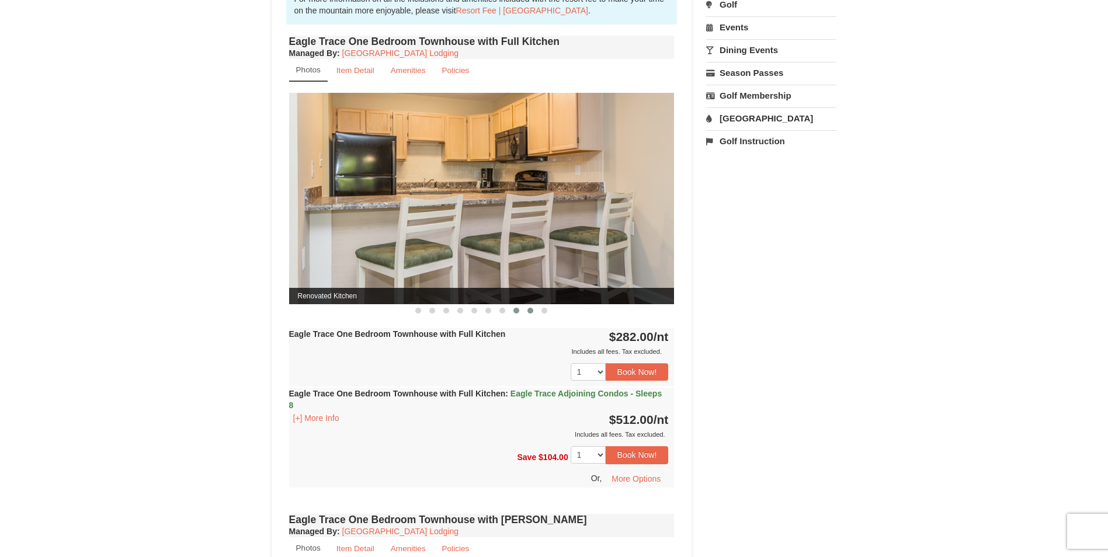
click at [531, 309] on span at bounding box center [530, 311] width 6 height 6
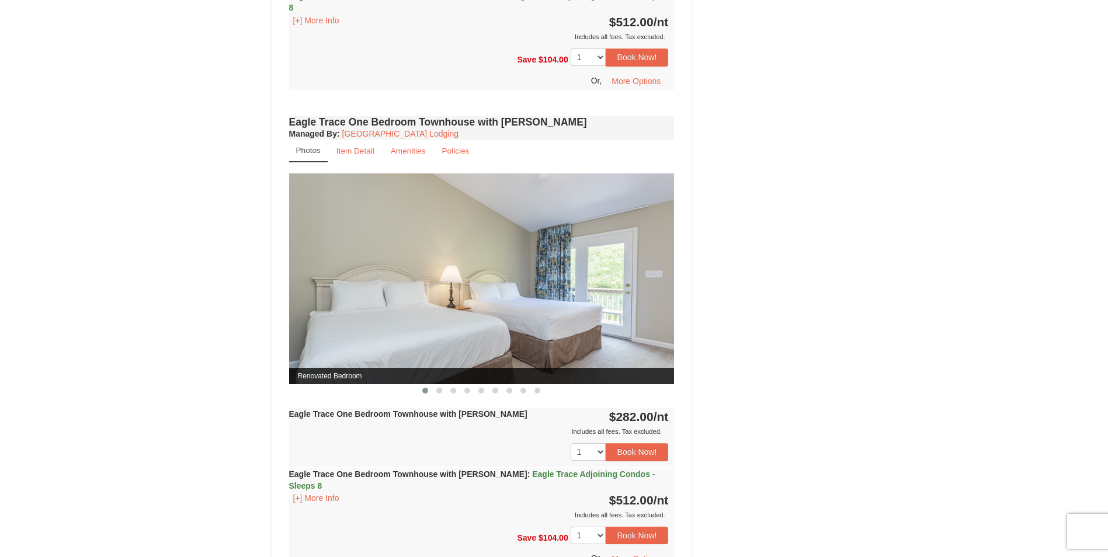
scroll to position [817, 0]
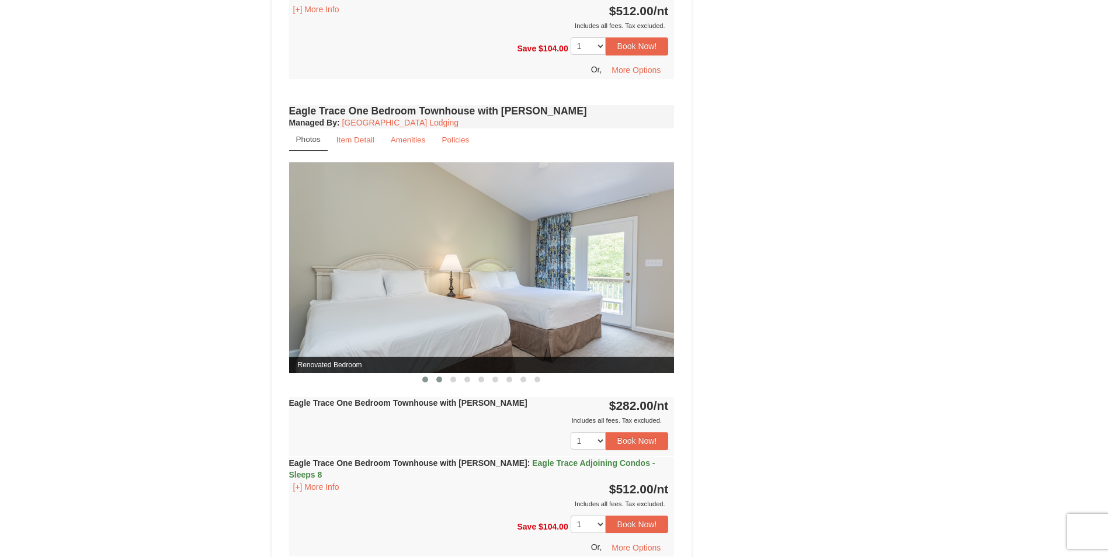
click at [440, 377] on span at bounding box center [439, 380] width 6 height 6
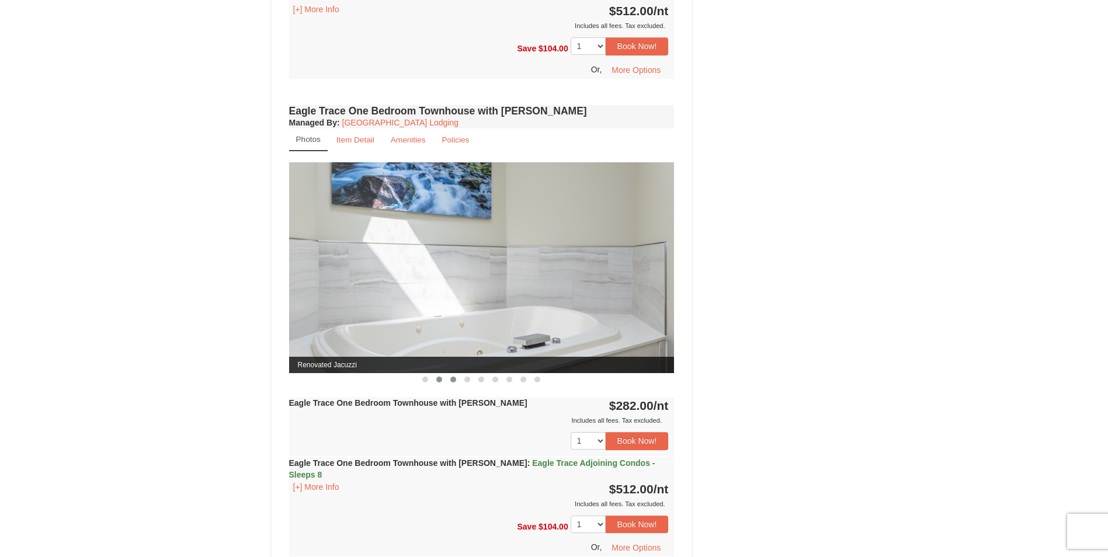
click at [455, 380] on span at bounding box center [453, 380] width 6 height 6
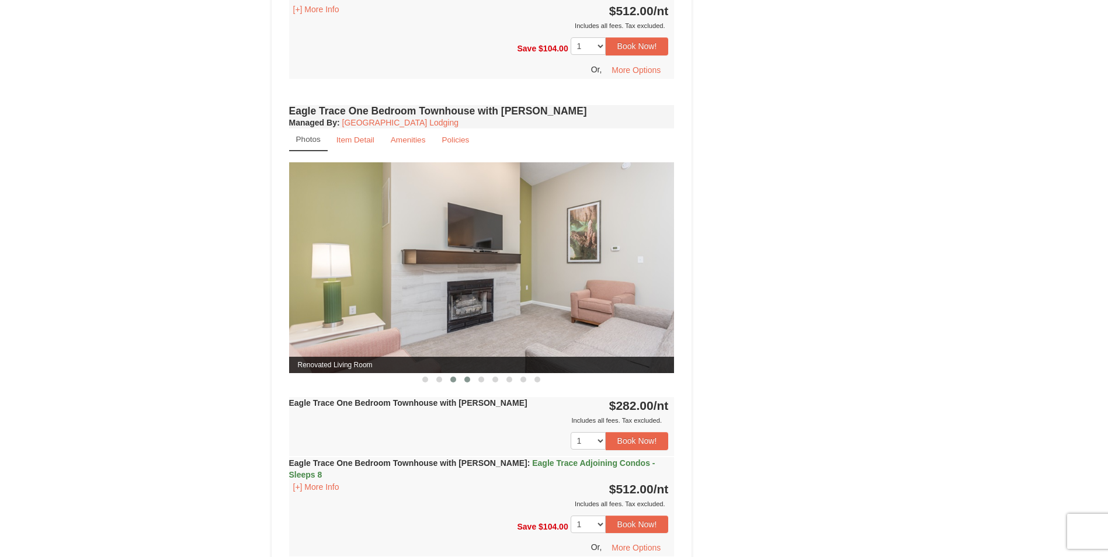
click at [466, 380] on span at bounding box center [467, 380] width 6 height 6
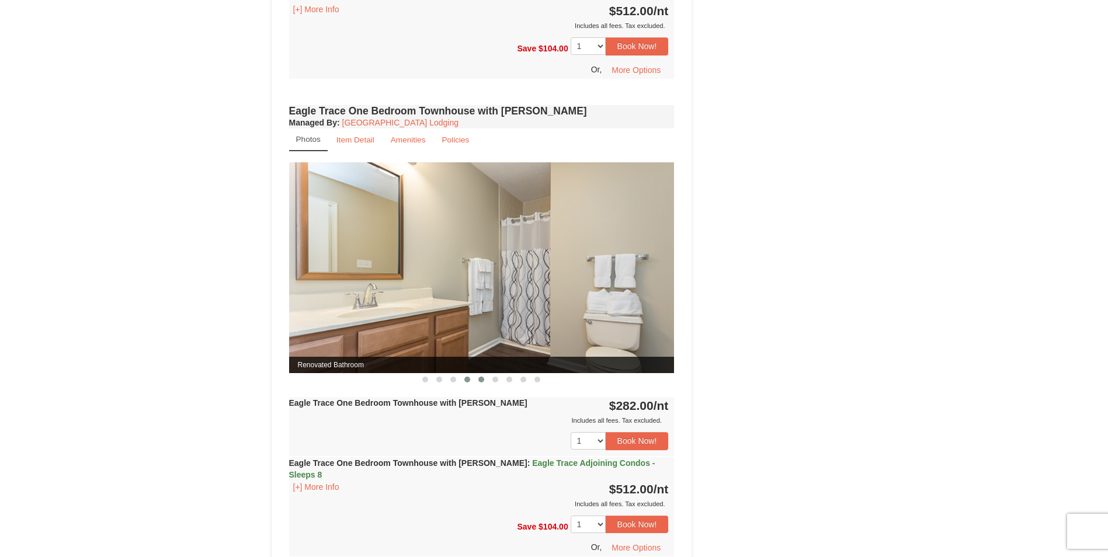
click at [481, 380] on span at bounding box center [481, 380] width 6 height 6
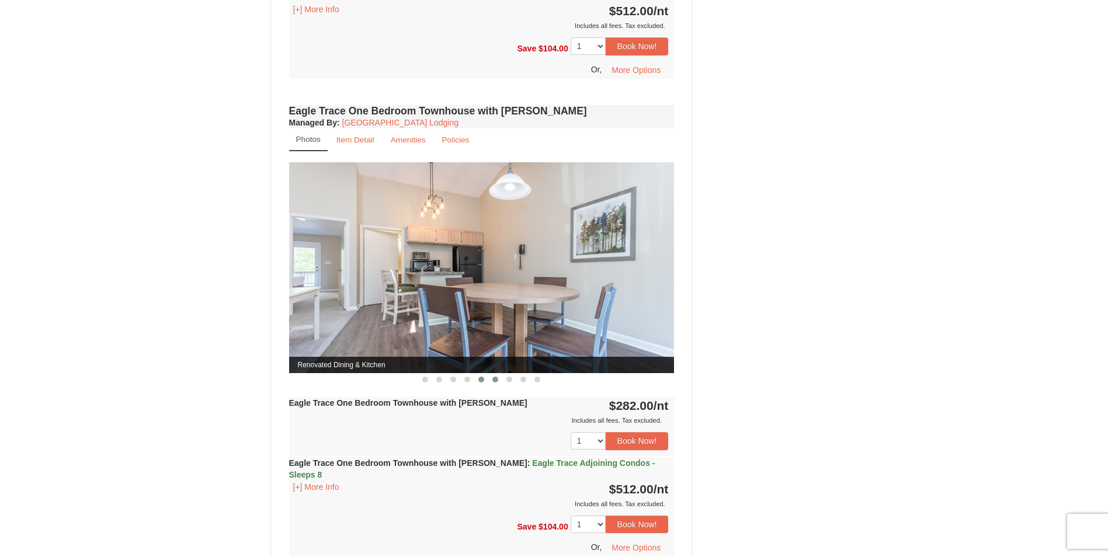
click at [494, 379] on span at bounding box center [495, 380] width 6 height 6
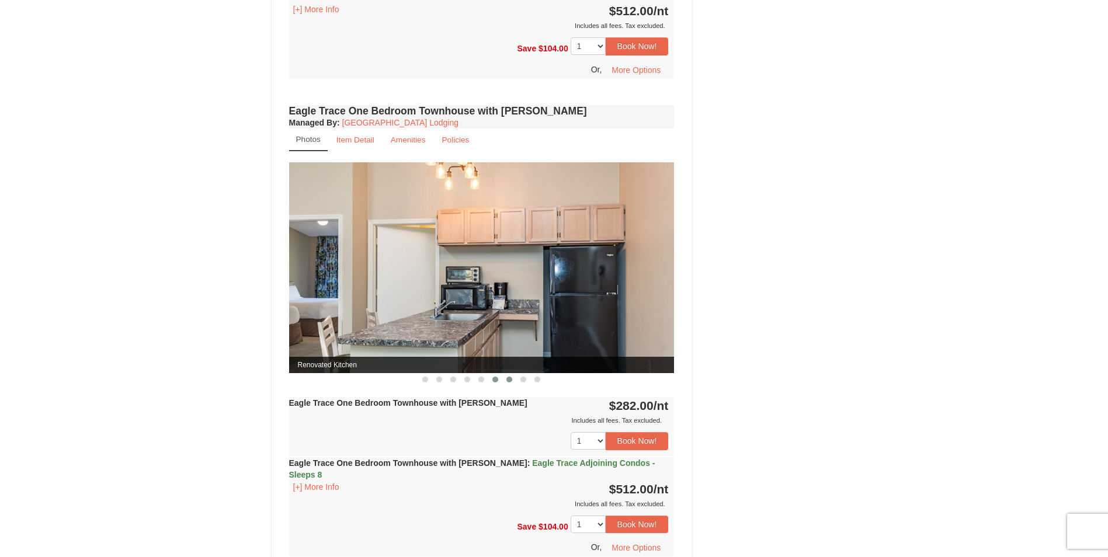
click at [511, 379] on span at bounding box center [509, 380] width 6 height 6
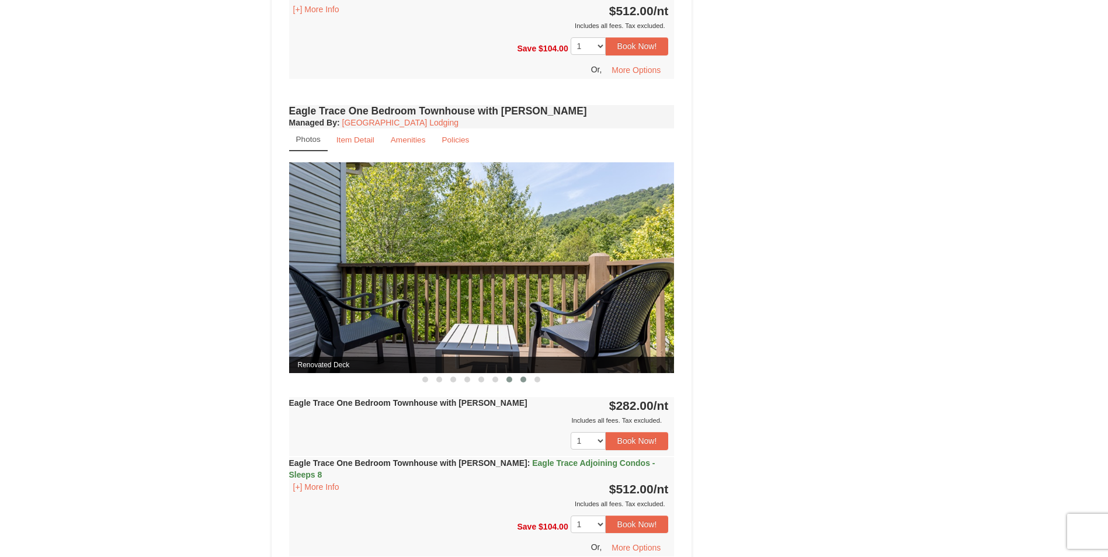
click at [524, 381] on span at bounding box center [523, 380] width 6 height 6
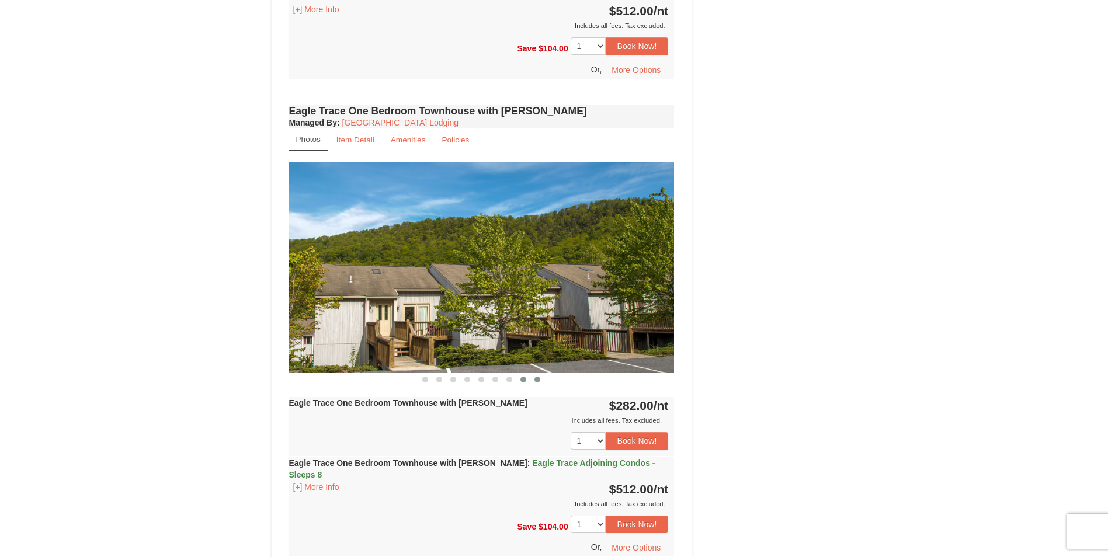
click at [540, 380] on button at bounding box center [537, 380] width 14 height 12
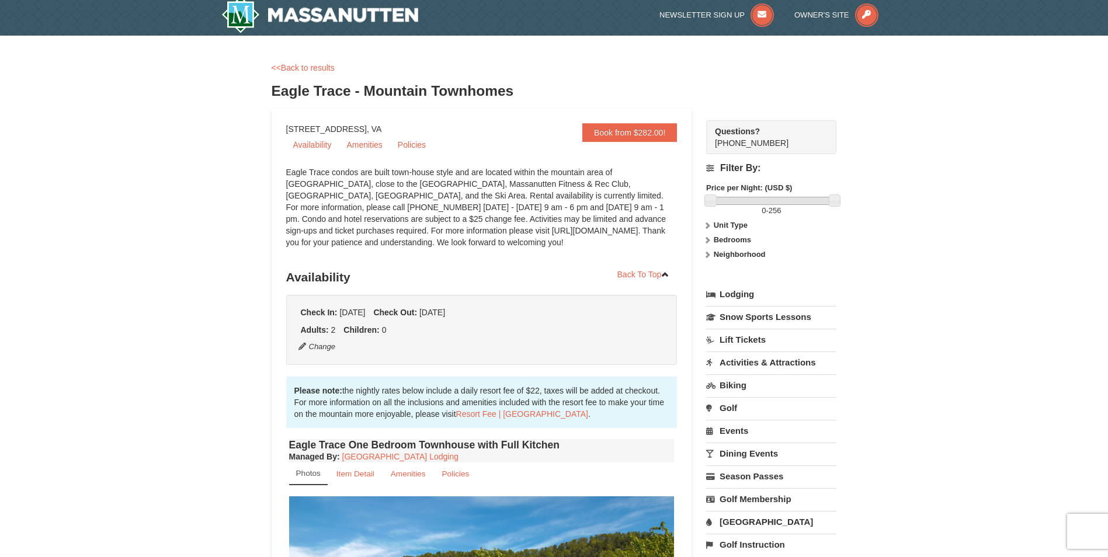
scroll to position [0, 0]
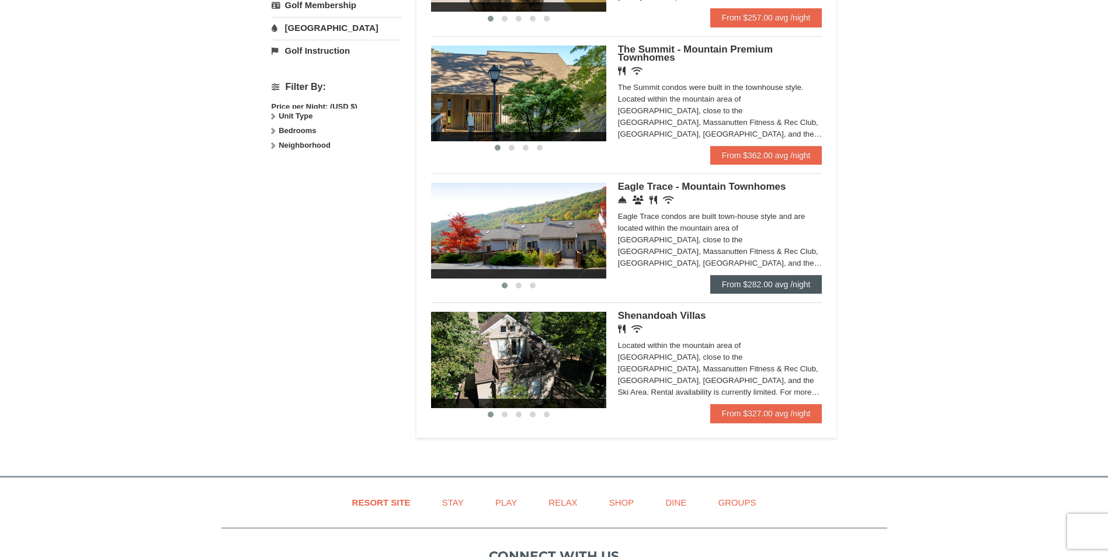
scroll to position [471, 0]
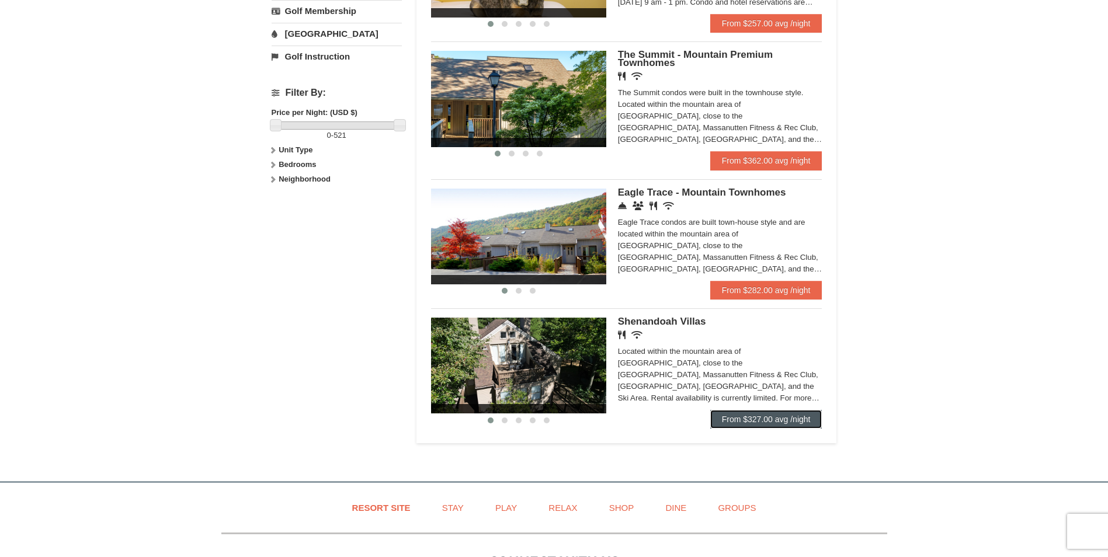
click at [757, 416] on link "From $327.00 avg /night" at bounding box center [766, 419] width 112 height 19
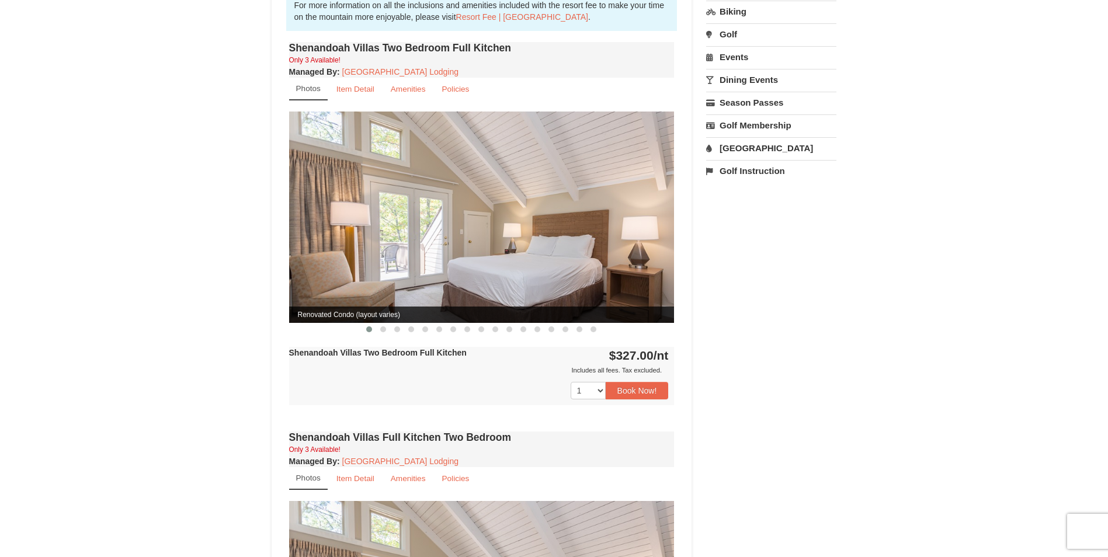
scroll to position [409, 0]
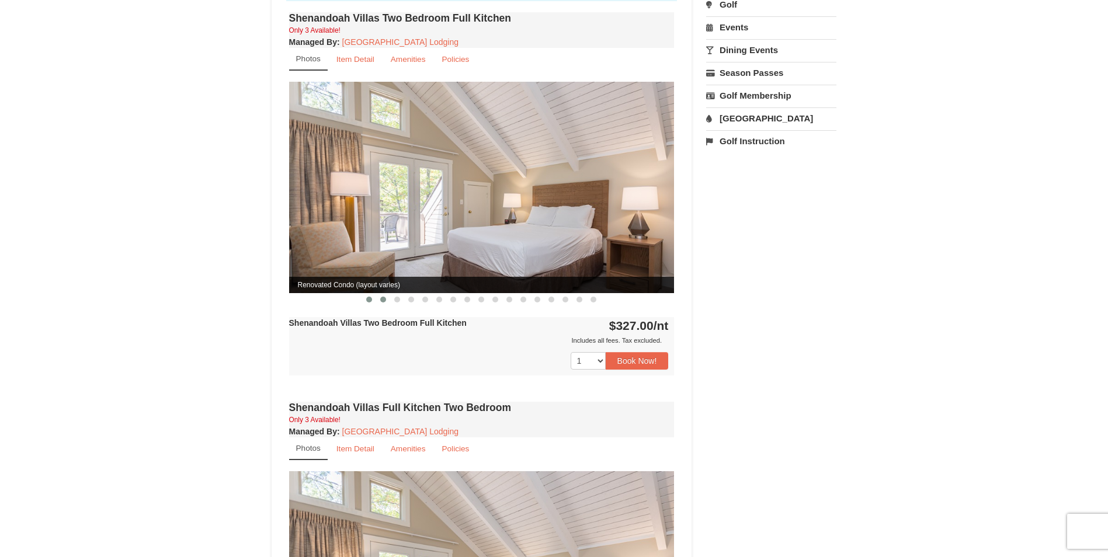
click at [381, 297] on span at bounding box center [383, 300] width 6 height 6
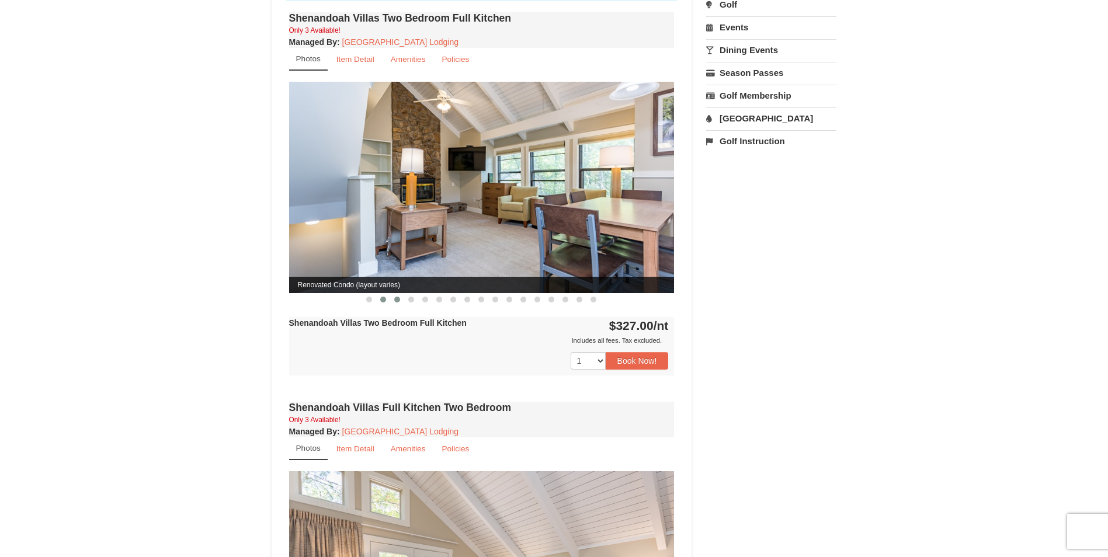
click at [394, 297] on span at bounding box center [397, 300] width 6 height 6
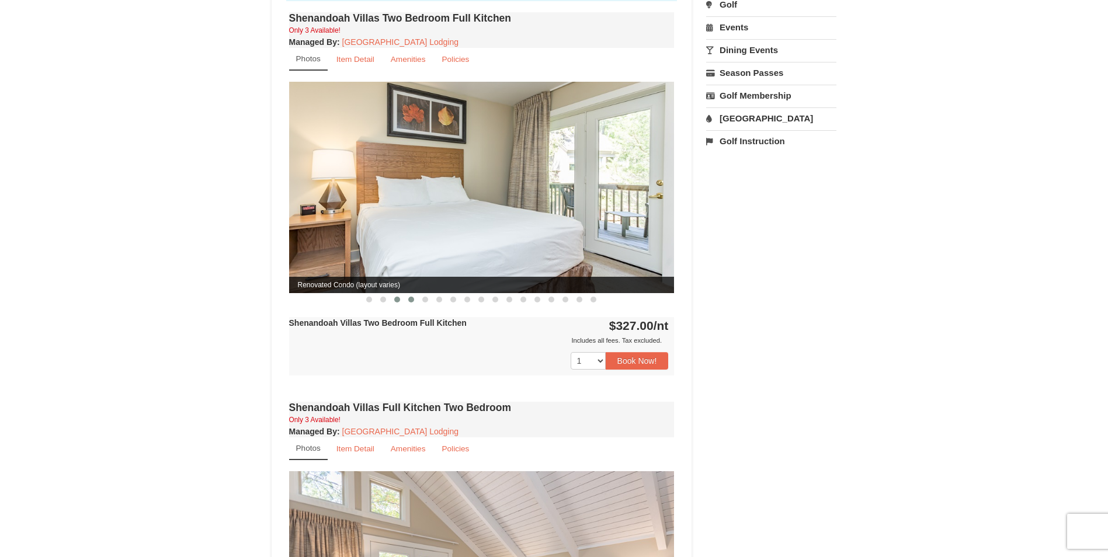
click at [410, 297] on span at bounding box center [411, 300] width 6 height 6
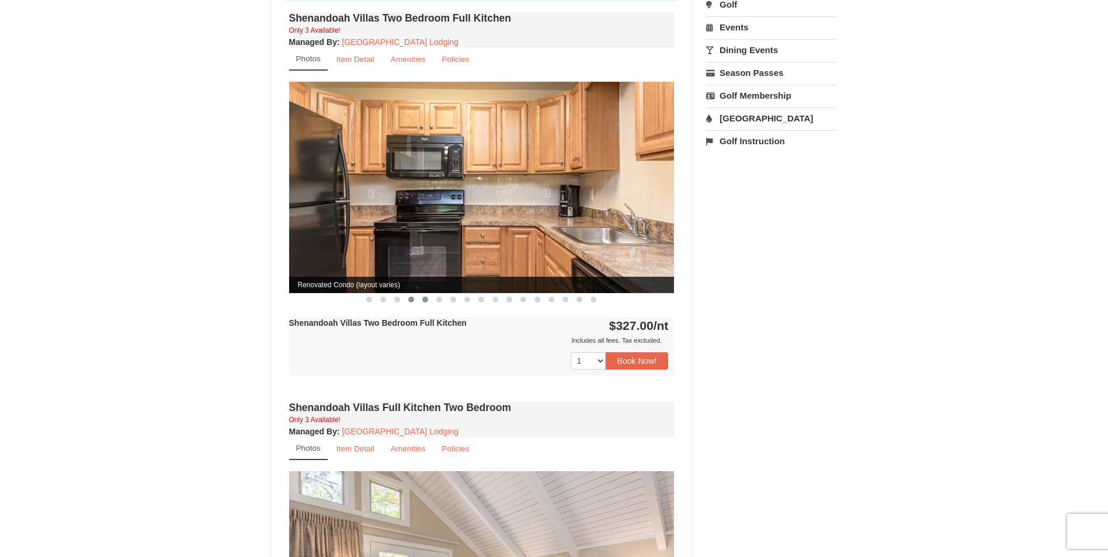
click at [426, 297] on span at bounding box center [425, 300] width 6 height 6
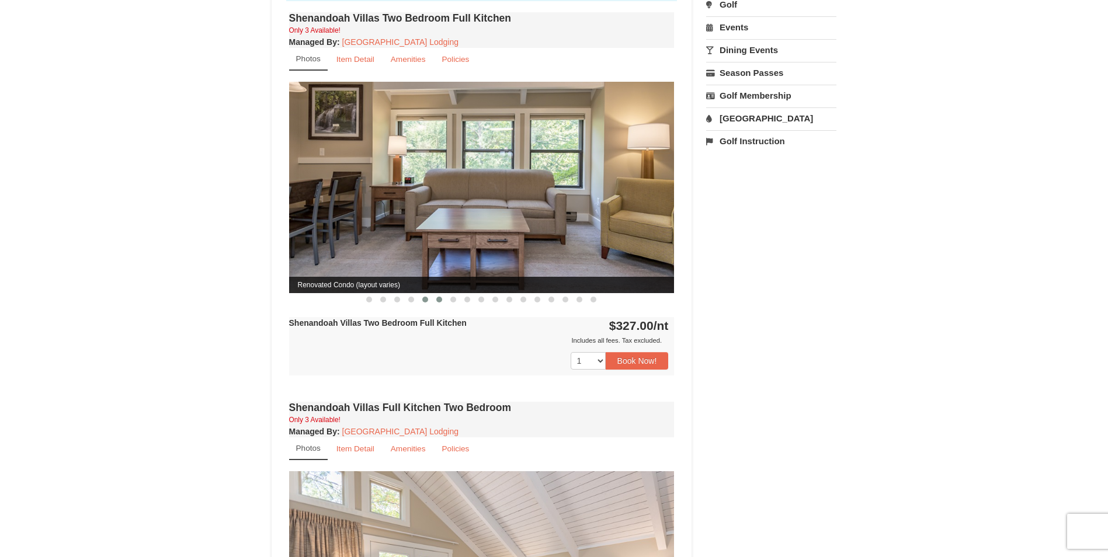
click at [439, 297] on span at bounding box center [439, 300] width 6 height 6
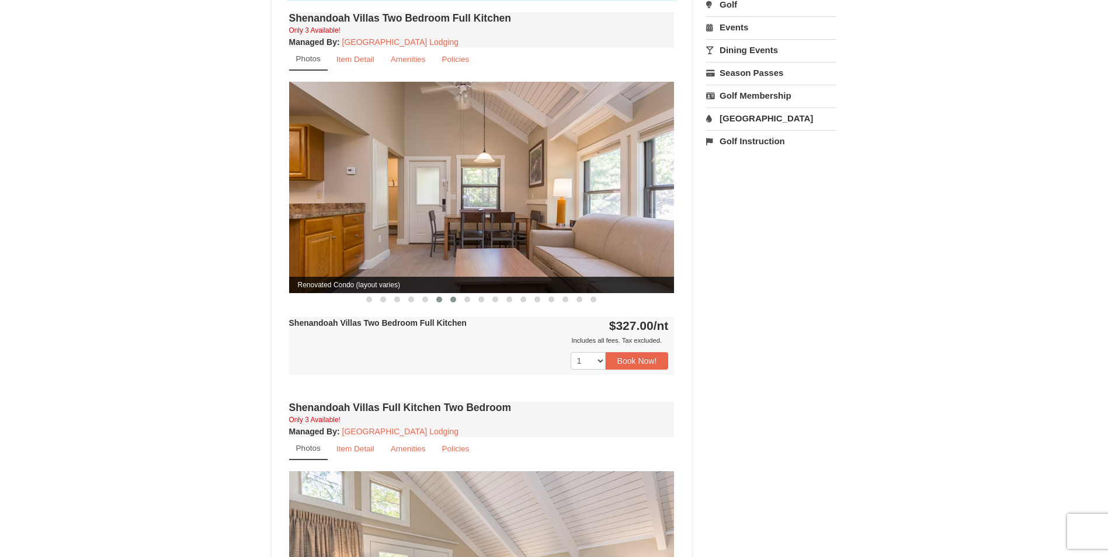
click at [454, 297] on span at bounding box center [453, 300] width 6 height 6
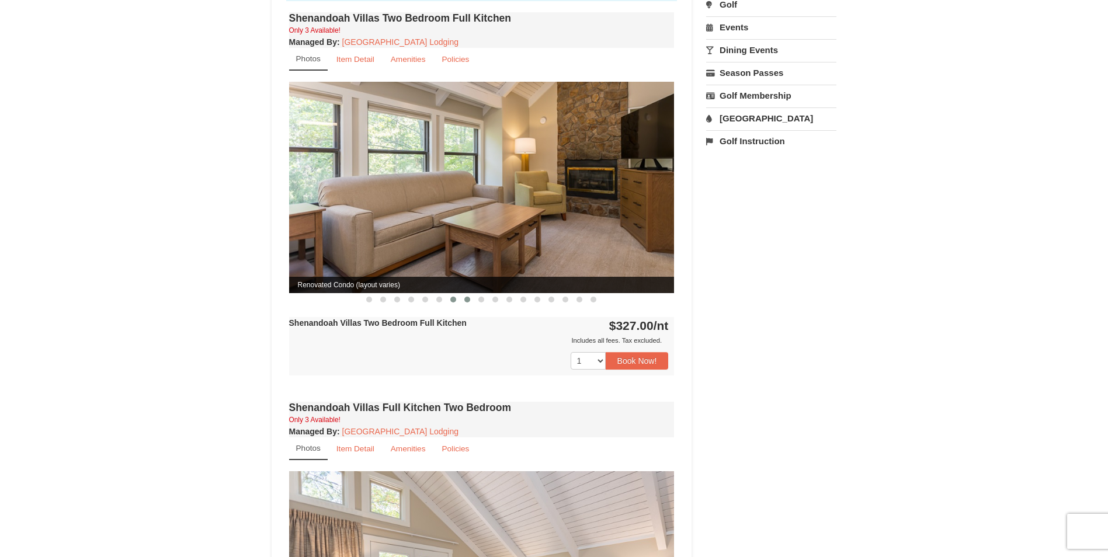
click at [469, 297] on span at bounding box center [467, 300] width 6 height 6
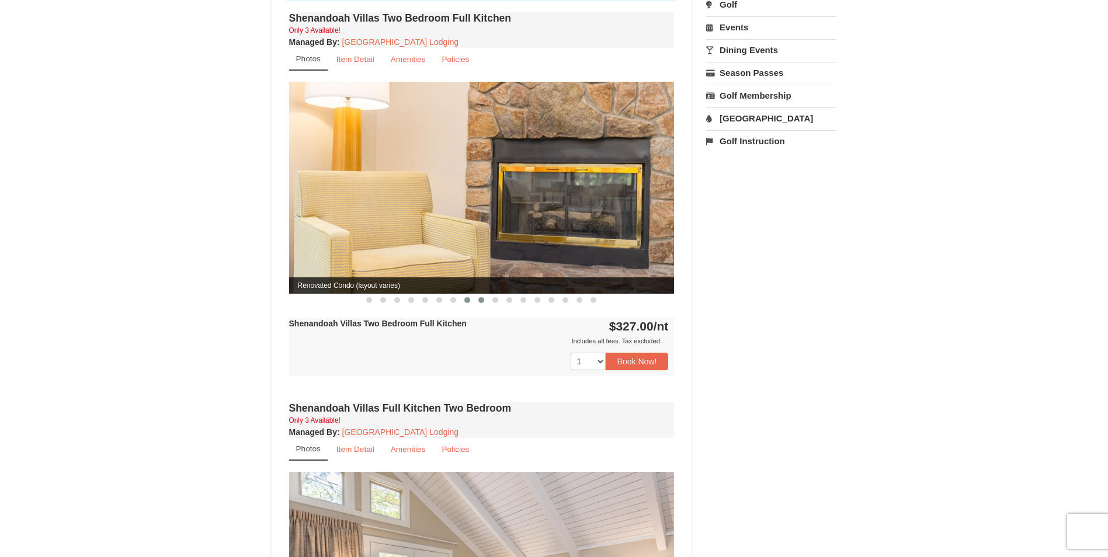
click at [482, 297] on span at bounding box center [481, 300] width 6 height 6
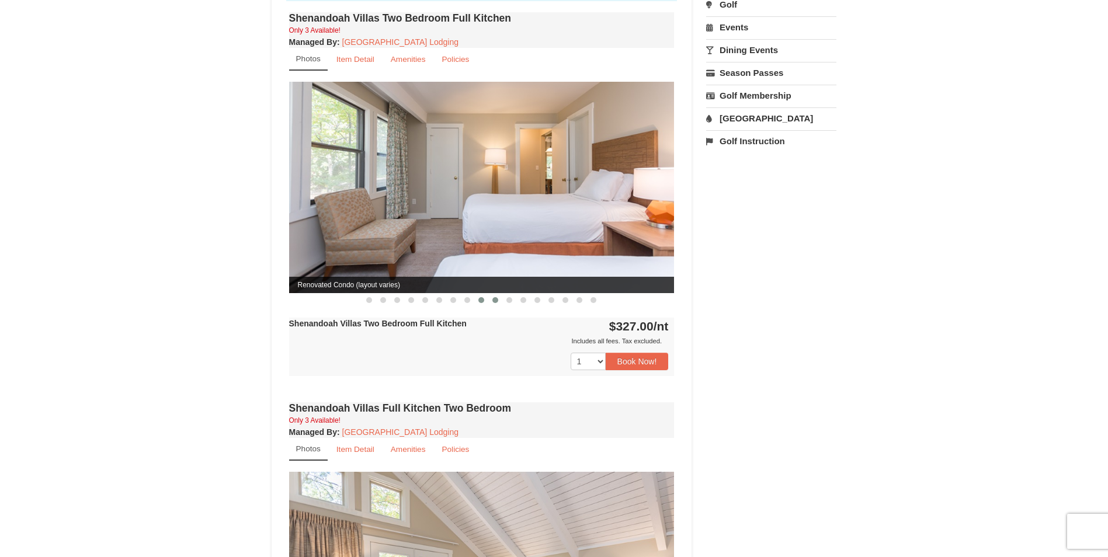
click at [499, 294] on button at bounding box center [495, 300] width 14 height 12
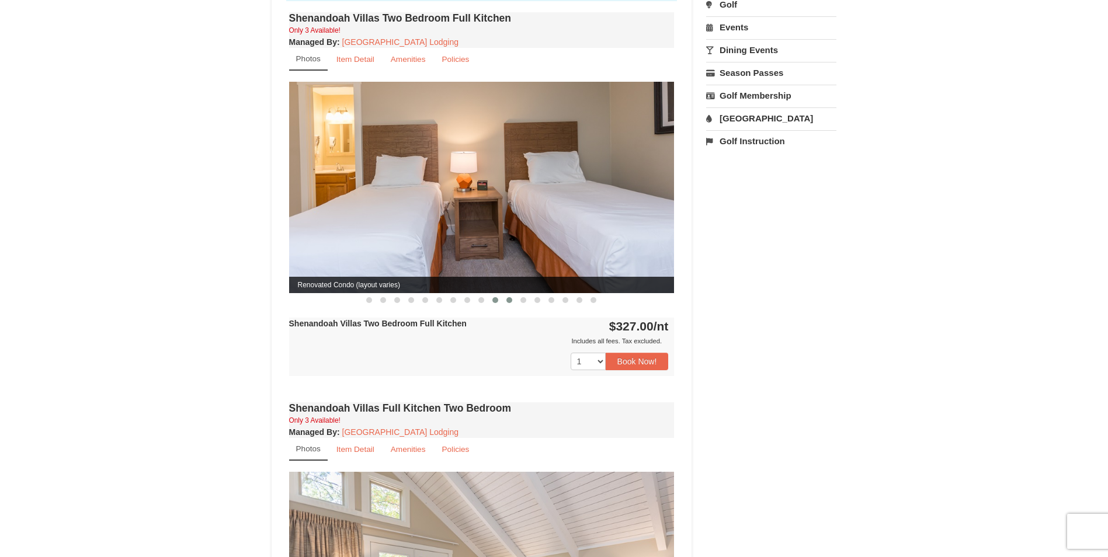
click at [512, 294] on button at bounding box center [509, 300] width 14 height 12
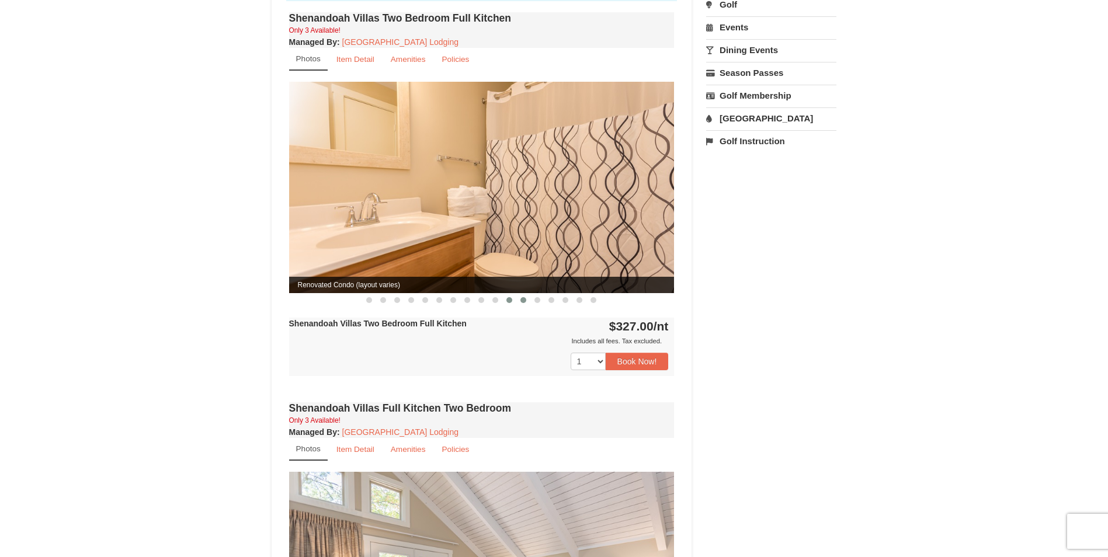
click at [524, 297] on span at bounding box center [523, 300] width 6 height 6
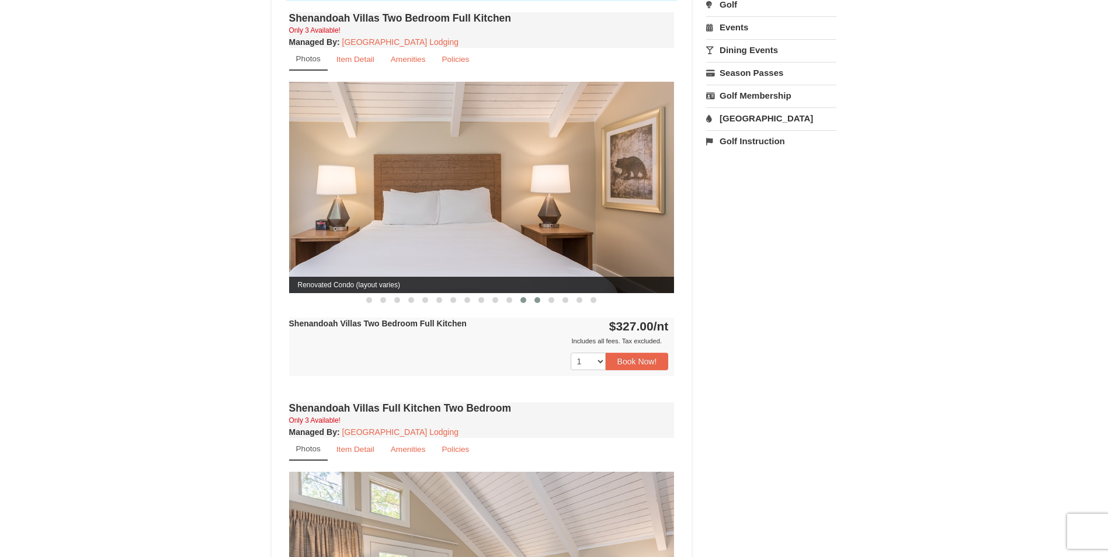
click at [539, 297] on span at bounding box center [537, 300] width 6 height 6
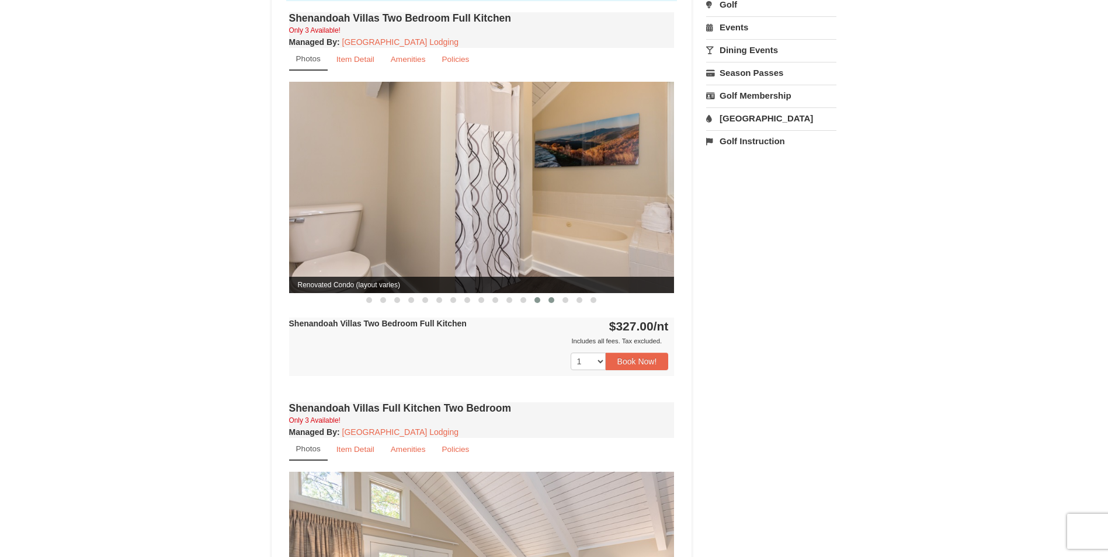
click at [549, 297] on span at bounding box center [551, 300] width 6 height 6
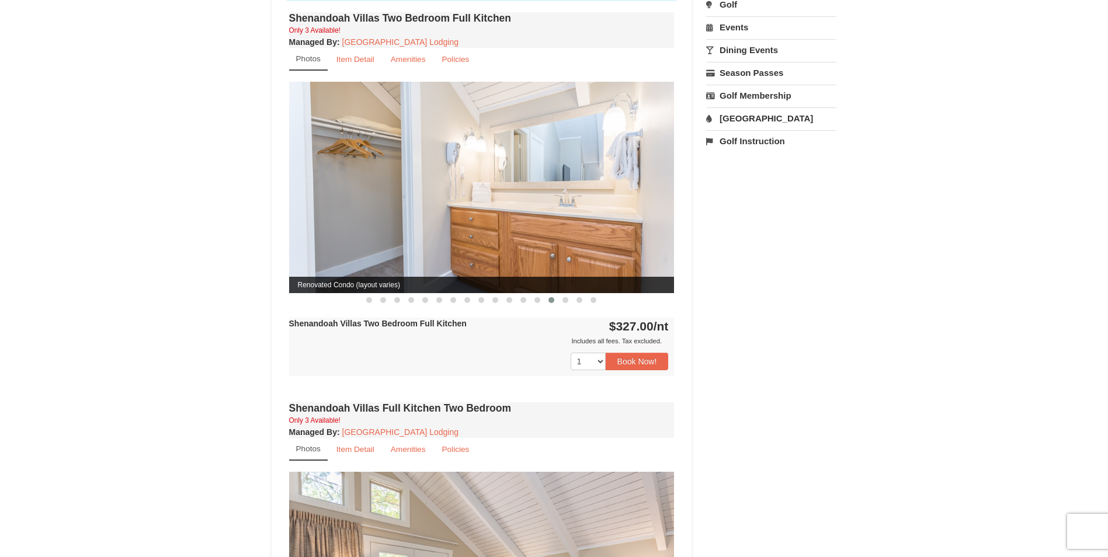
click at [549, 297] on span at bounding box center [551, 300] width 6 height 6
click at [536, 297] on span at bounding box center [537, 300] width 6 height 6
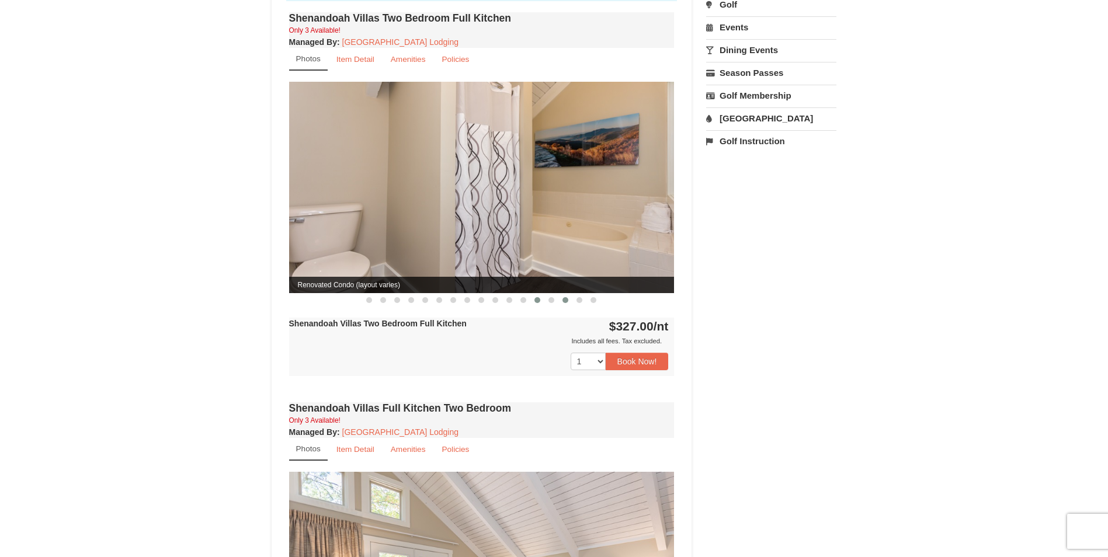
click at [563, 297] on span at bounding box center [565, 300] width 6 height 6
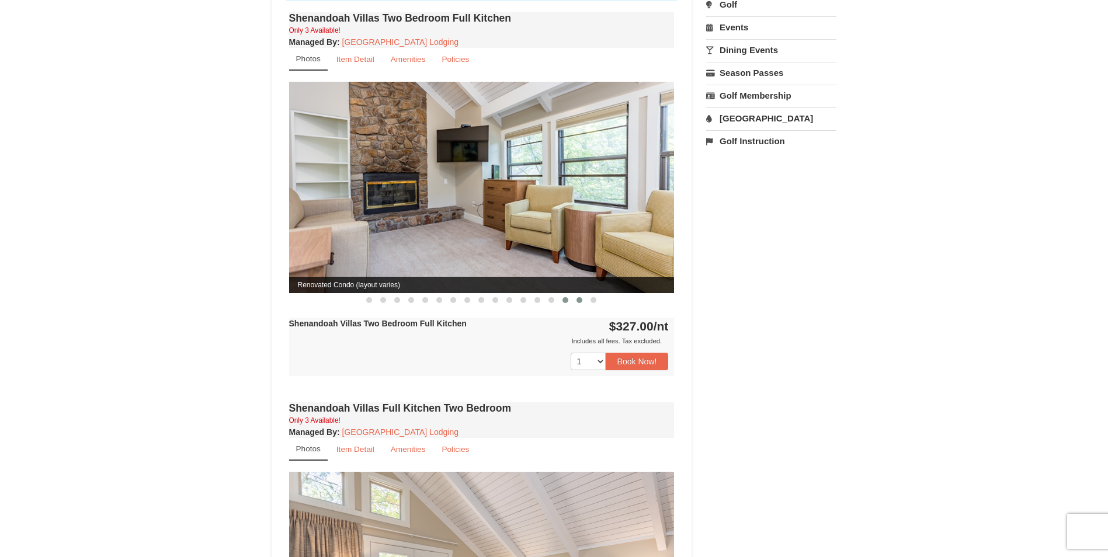
click at [580, 297] on span at bounding box center [579, 300] width 6 height 6
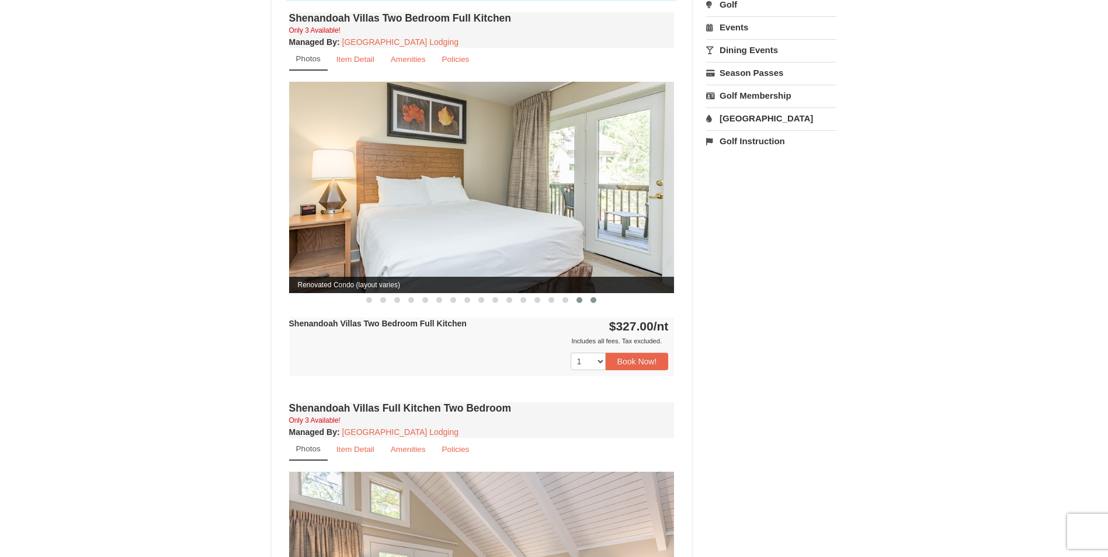
click at [593, 297] on span at bounding box center [593, 300] width 6 height 6
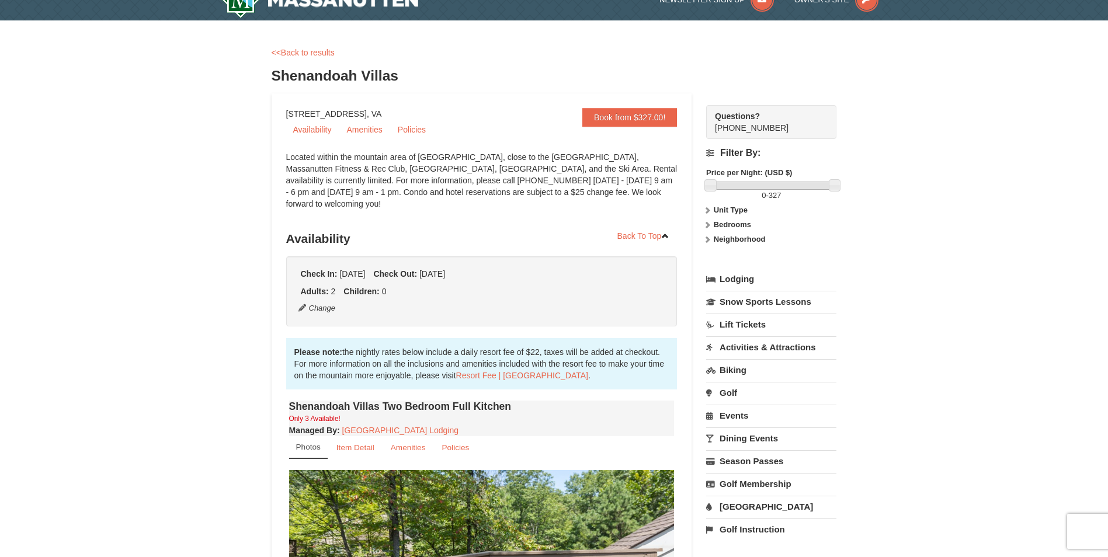
scroll to position [0, 0]
